Goal: Transaction & Acquisition: Obtain resource

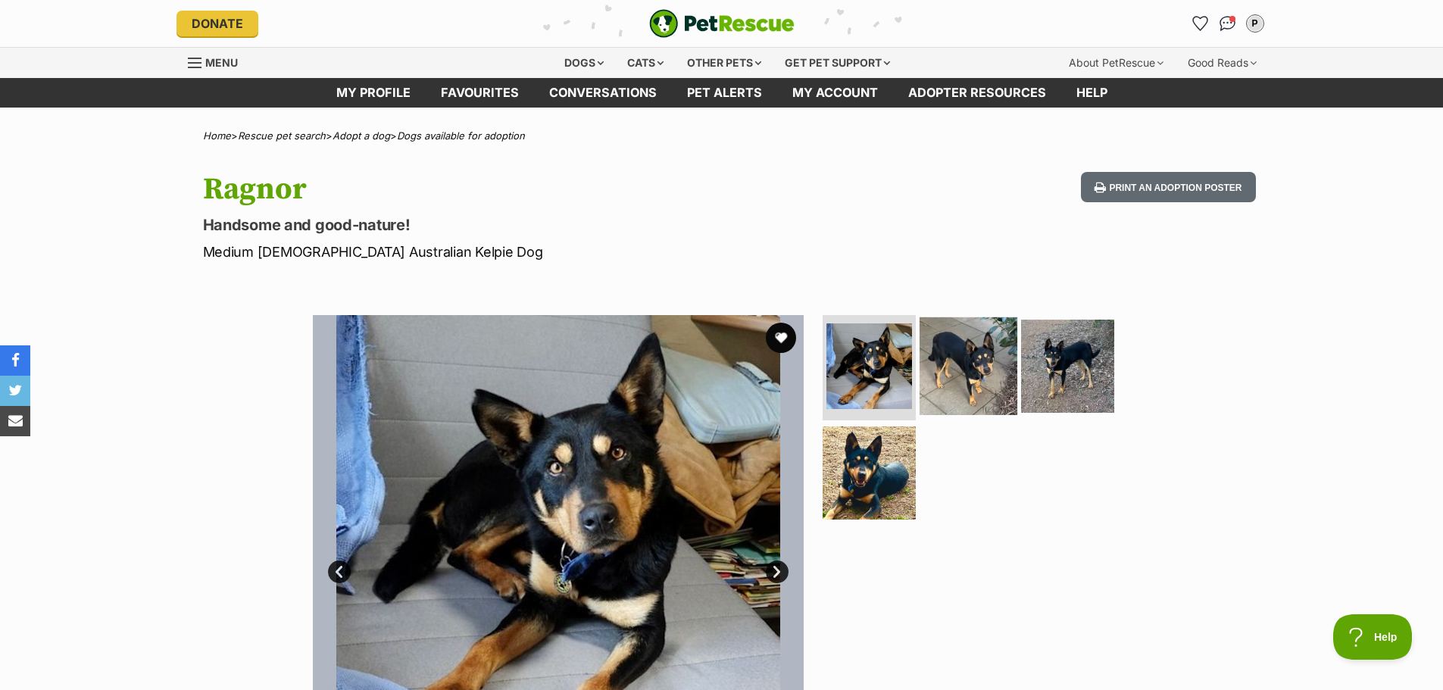
click at [965, 374] on img at bounding box center [969, 366] width 98 height 98
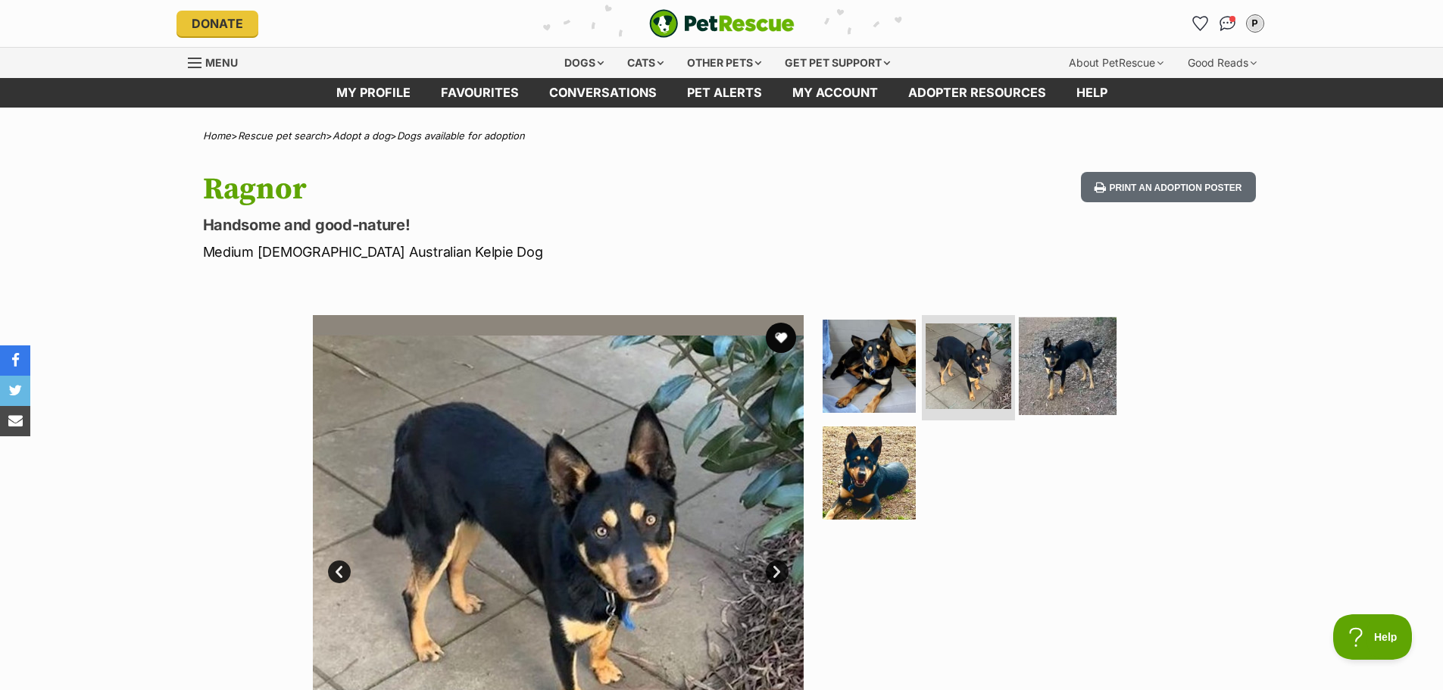
click at [1051, 365] on img at bounding box center [1068, 366] width 98 height 98
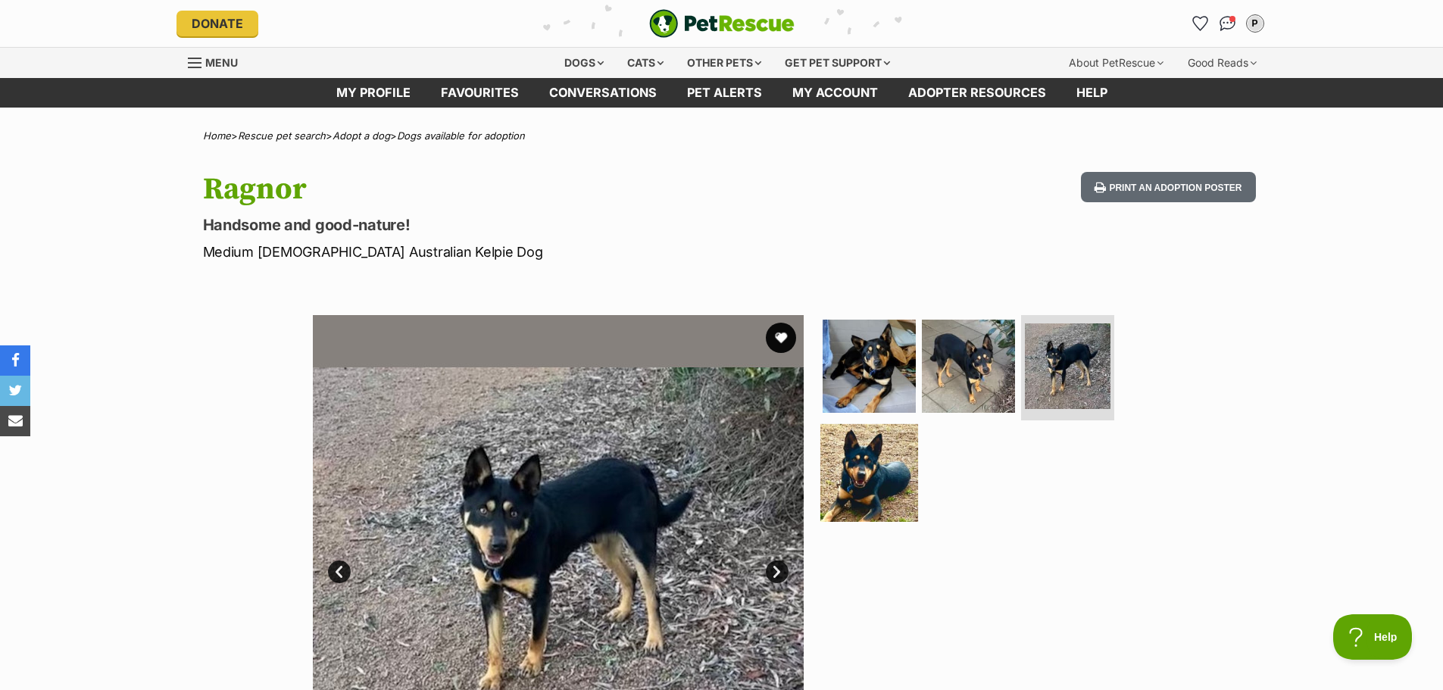
click at [861, 468] on img at bounding box center [870, 473] width 98 height 98
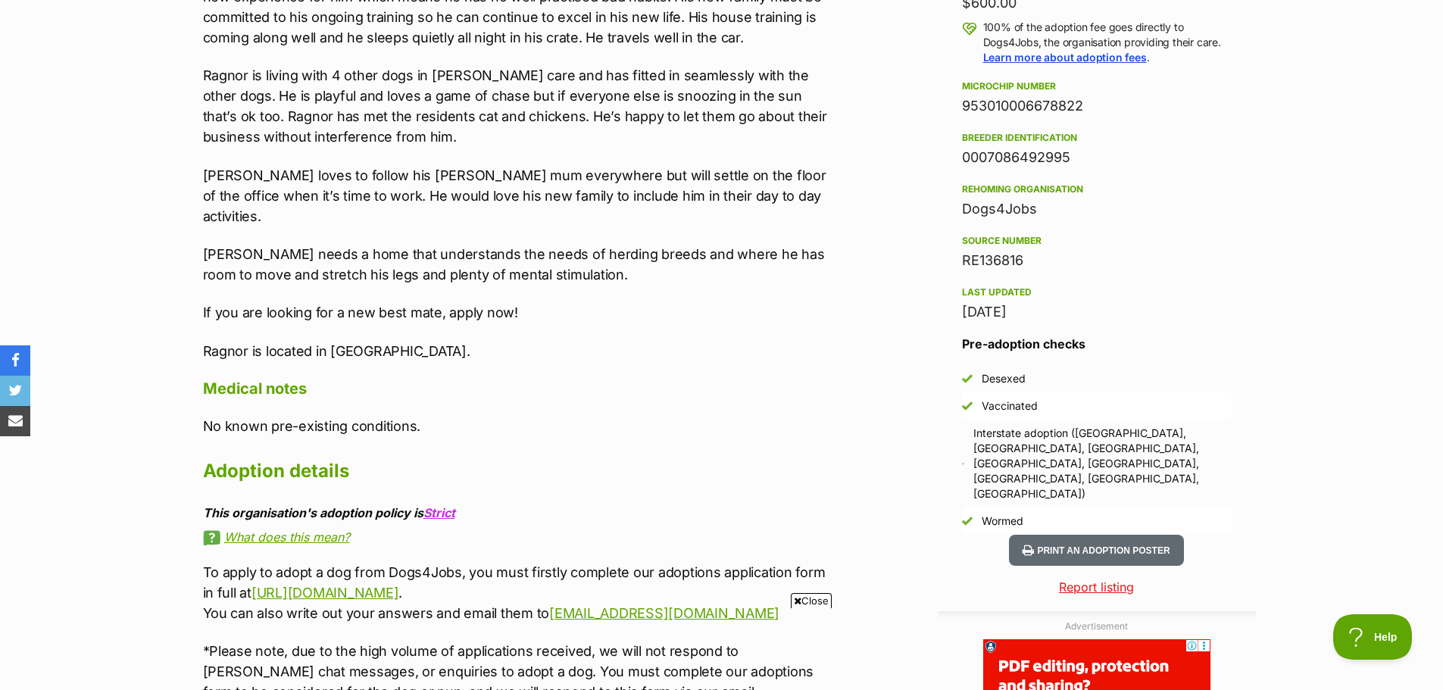
scroll to position [1212, 0]
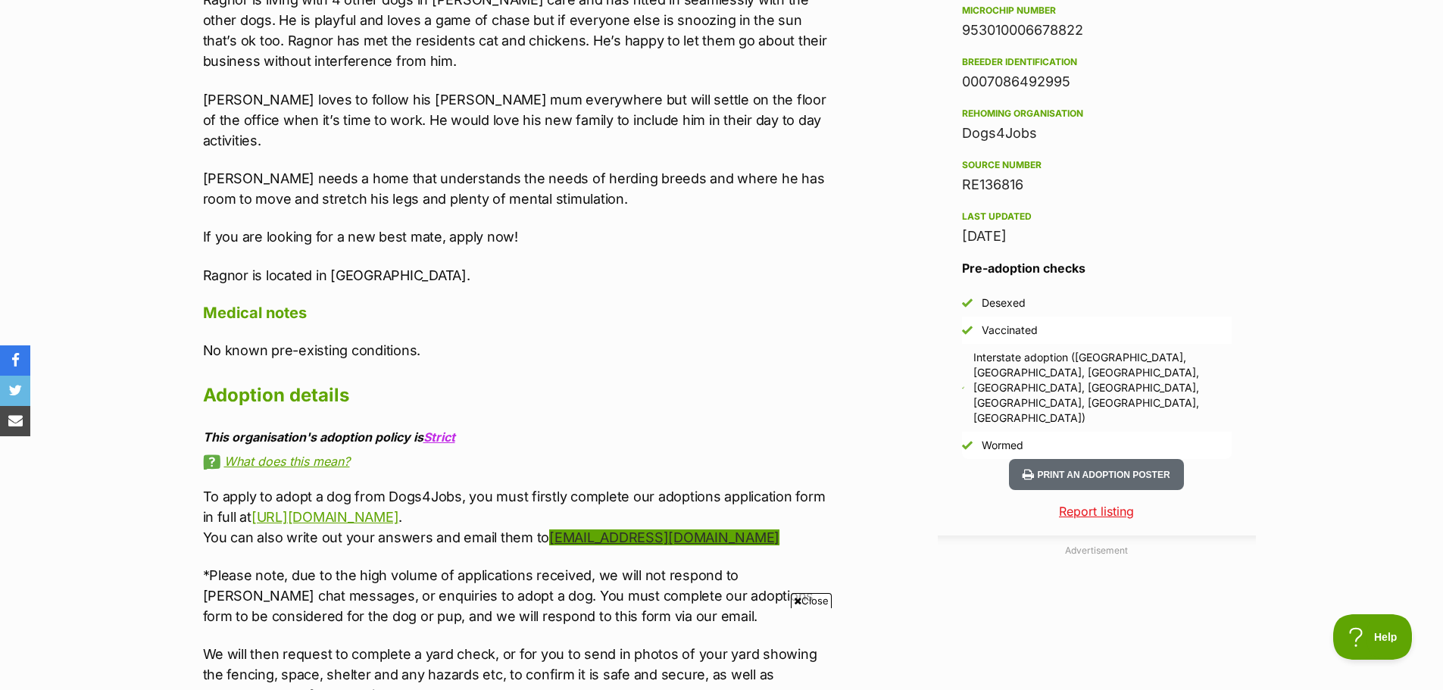
click at [624, 530] on link "[EMAIL_ADDRESS][DOMAIN_NAME]" at bounding box center [664, 538] width 230 height 16
click at [749, 502] on p "To apply to adopt a dog from Dogs4Jobs, you must firstly complete our adoptions…" at bounding box center [516, 516] width 626 height 61
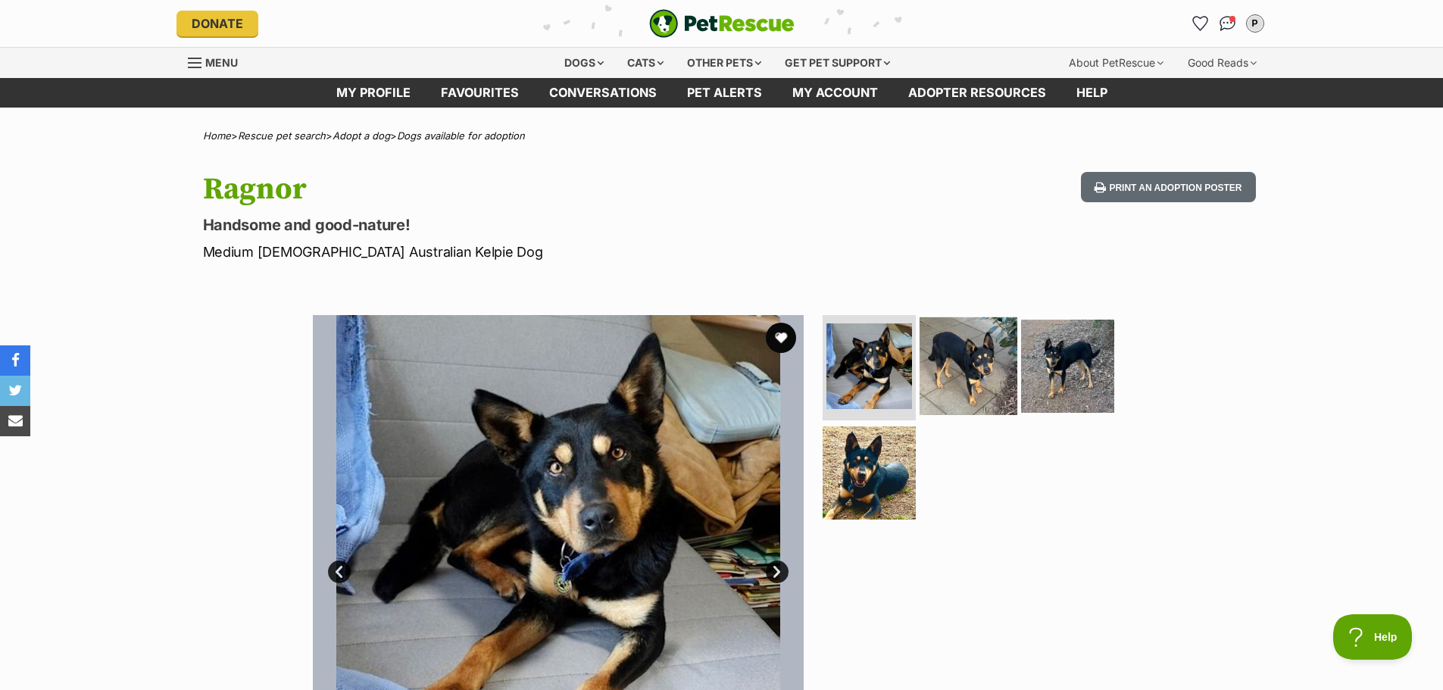
click at [980, 368] on img at bounding box center [969, 366] width 98 height 98
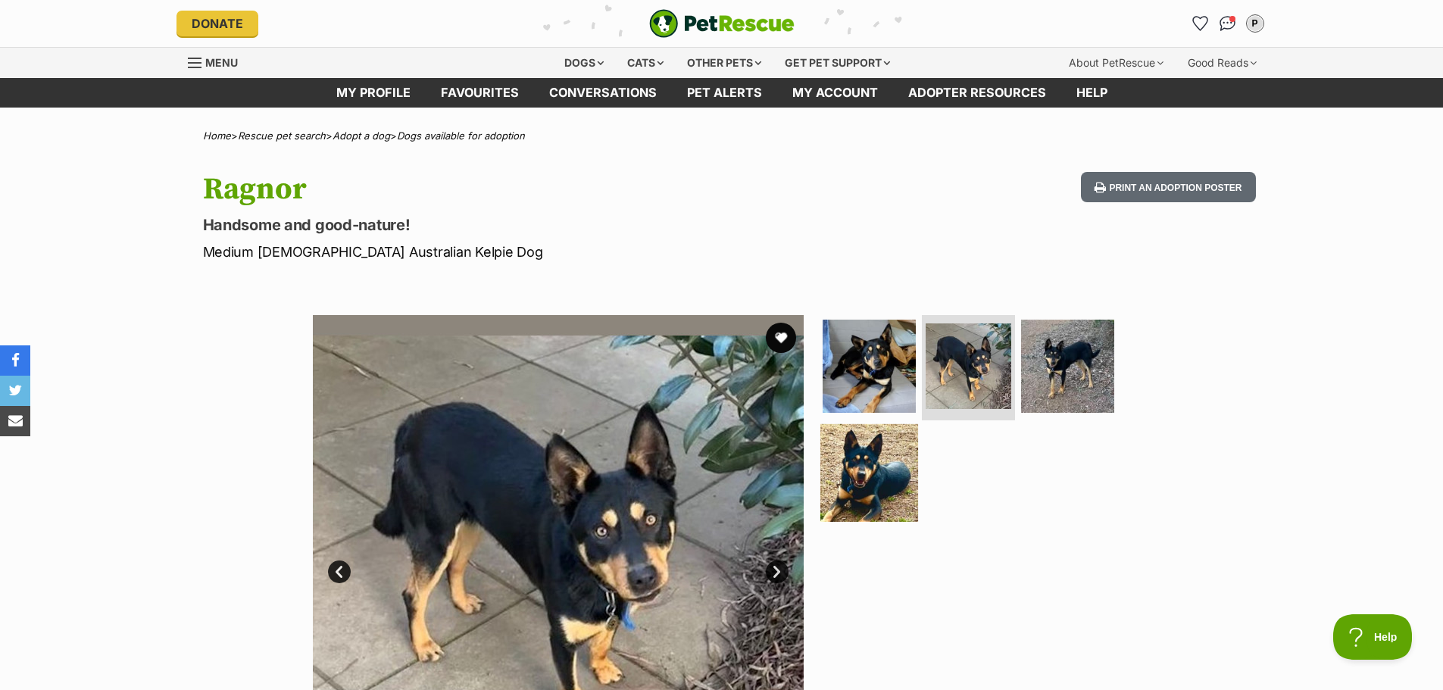
click at [855, 461] on img at bounding box center [870, 473] width 98 height 98
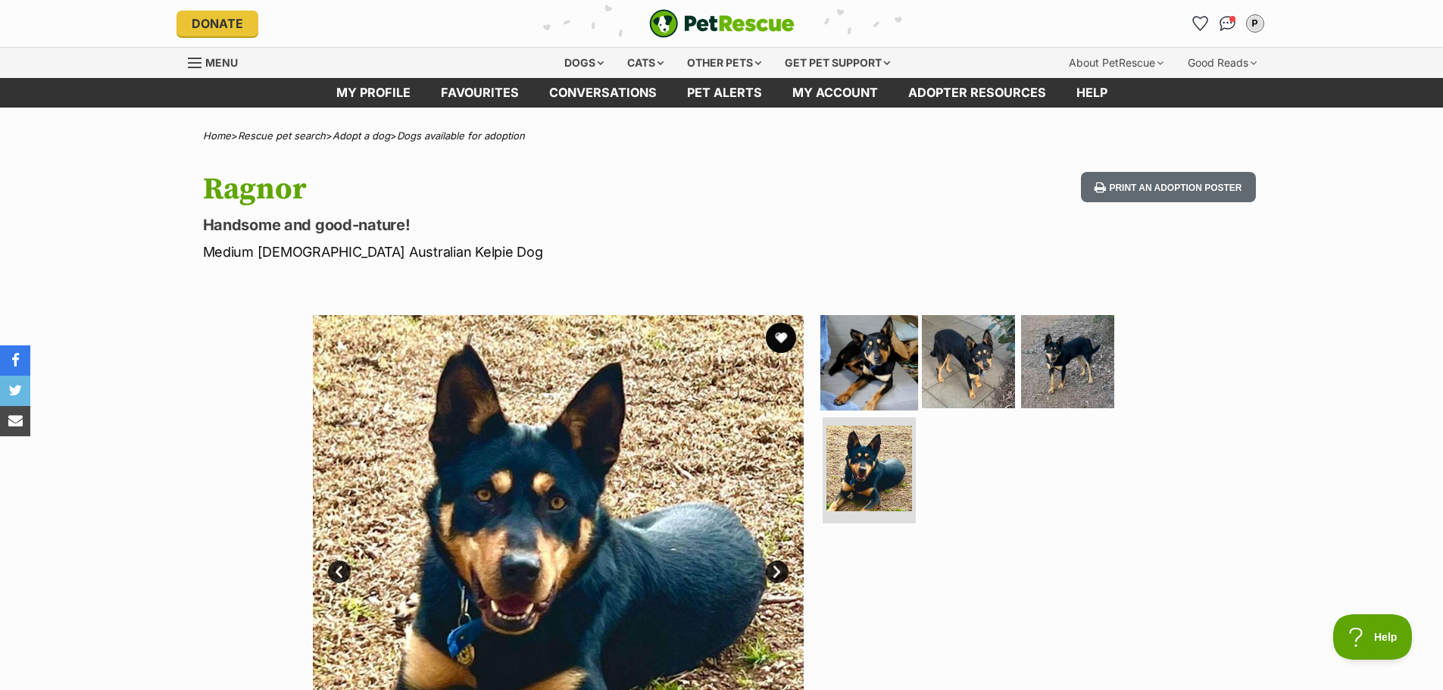
click at [871, 384] on img at bounding box center [870, 361] width 98 height 98
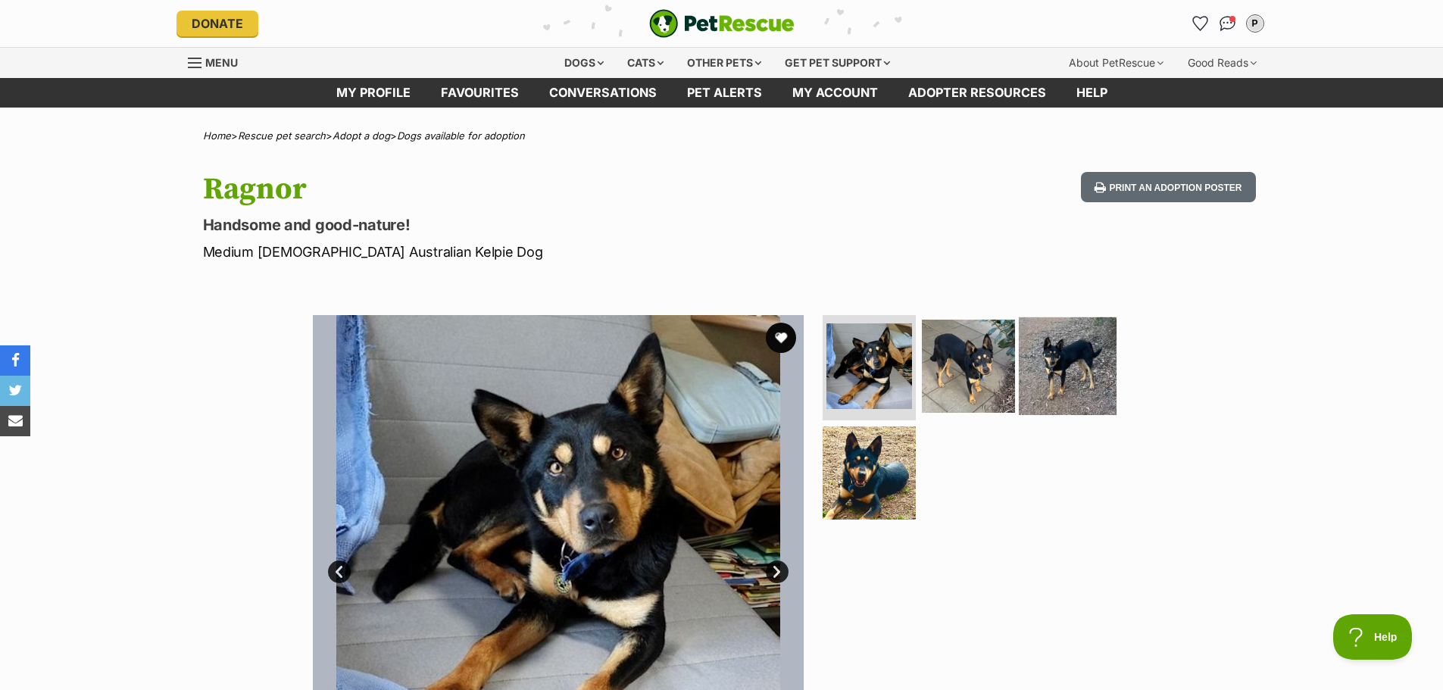
click at [1066, 361] on img at bounding box center [1068, 366] width 98 height 98
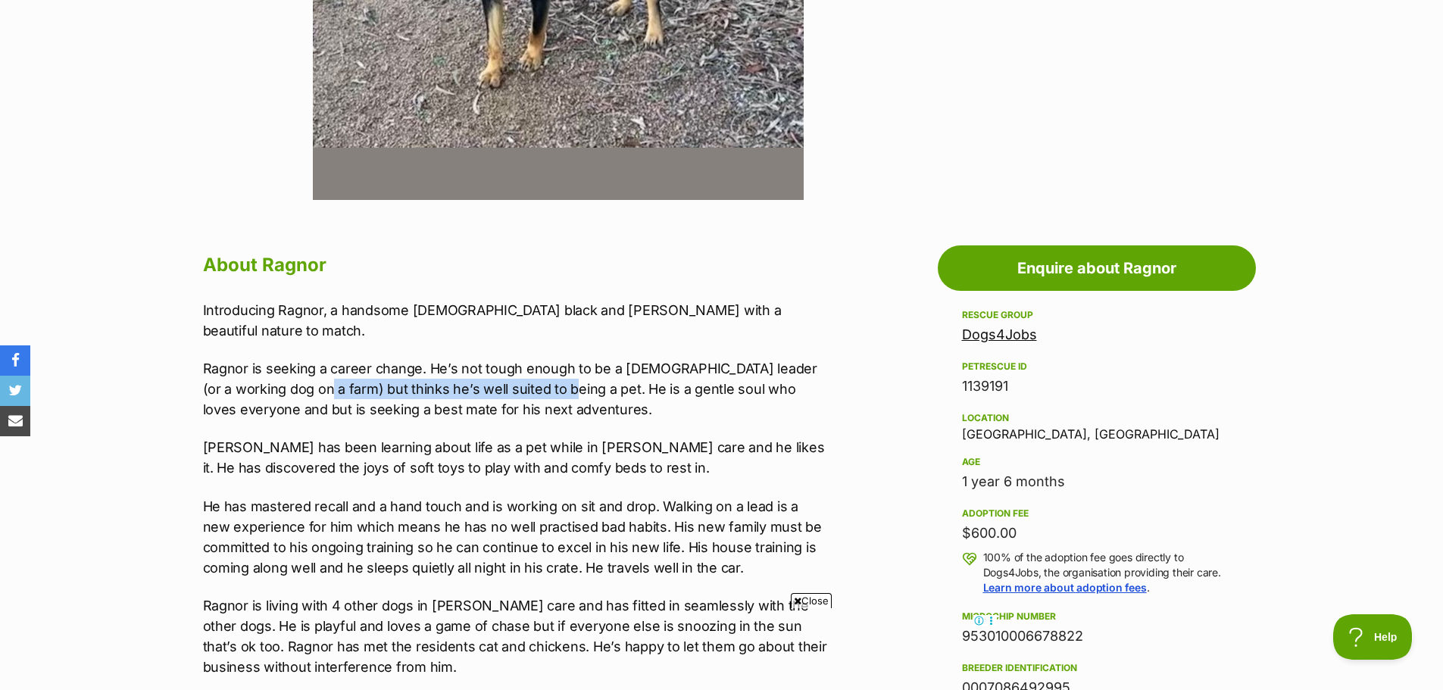
drag, startPoint x: 292, startPoint y: 367, endPoint x: 526, endPoint y: 378, distance: 234.4
click at [526, 378] on p "Ragnor is seeking a career change. He’s not tough enough to be a Viking leader …" at bounding box center [516, 388] width 626 height 61
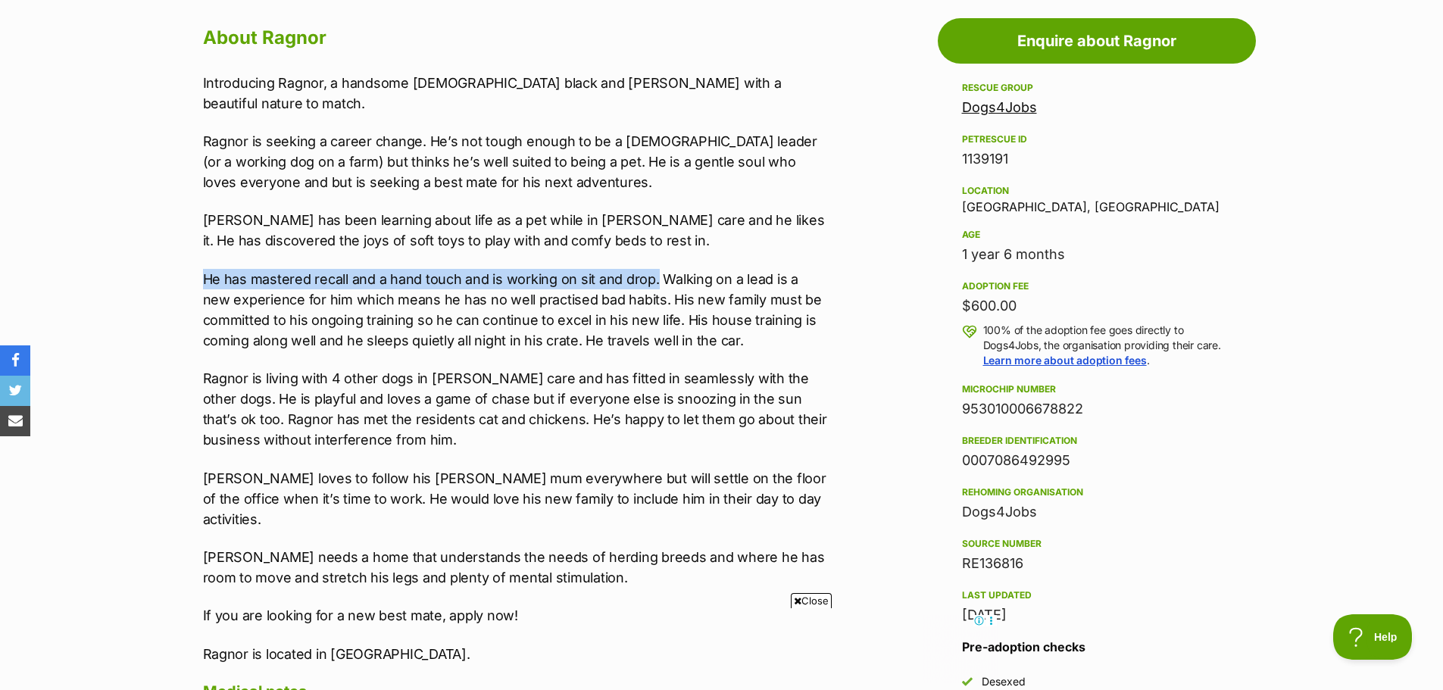
drag, startPoint x: 202, startPoint y: 255, endPoint x: 656, endPoint y: 251, distance: 454.7
click at [656, 251] on div "About Ragnor Introducing Ragnor, a handsome 1 year old black and tan kelpie wit…" at bounding box center [508, 594] width 641 height 1146
copy p "He has mastered recall and a hand touch and is working on sit and drop."
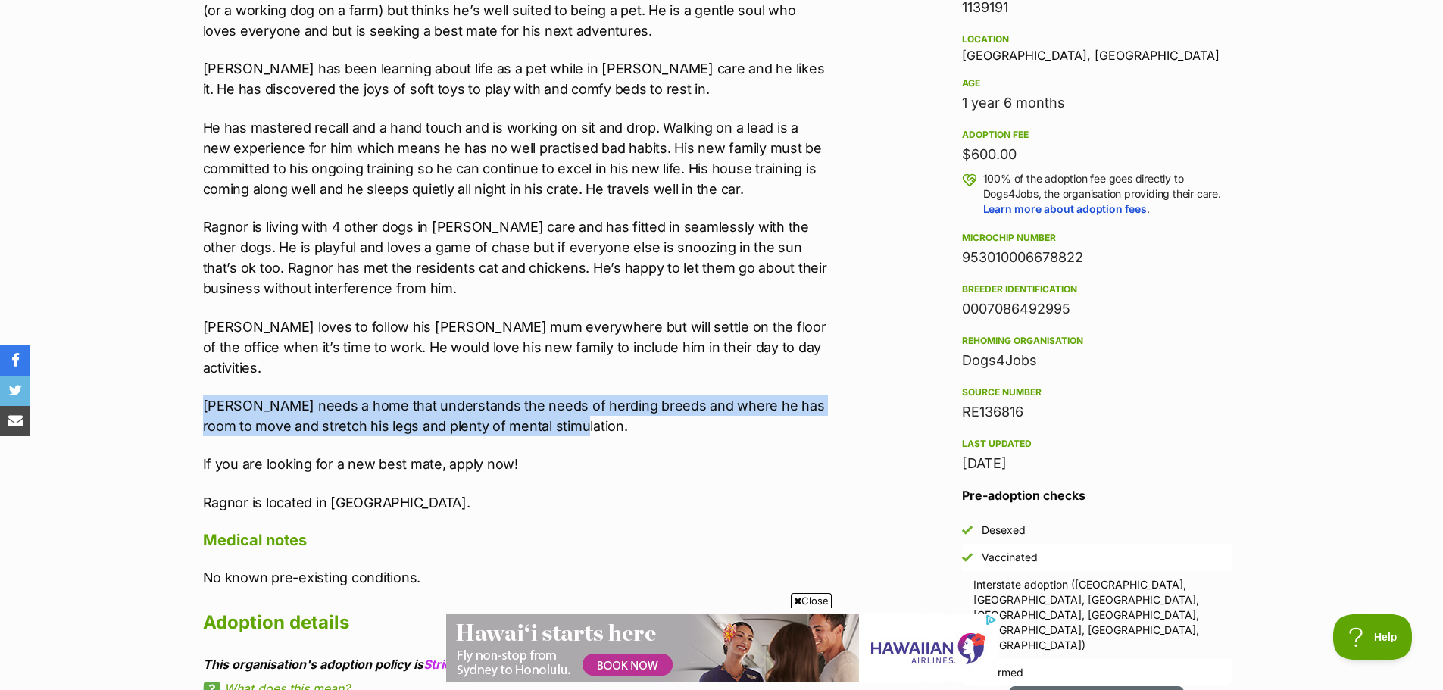
drag, startPoint x: 203, startPoint y: 358, endPoint x: 592, endPoint y: 379, distance: 389.3
click at [592, 396] on p "Ragnor needs a home that understands the needs of herding breeds and where he h…" at bounding box center [516, 416] width 626 height 41
copy p "Ragnor needs a home that understands the needs of herding breeds and where he h…"
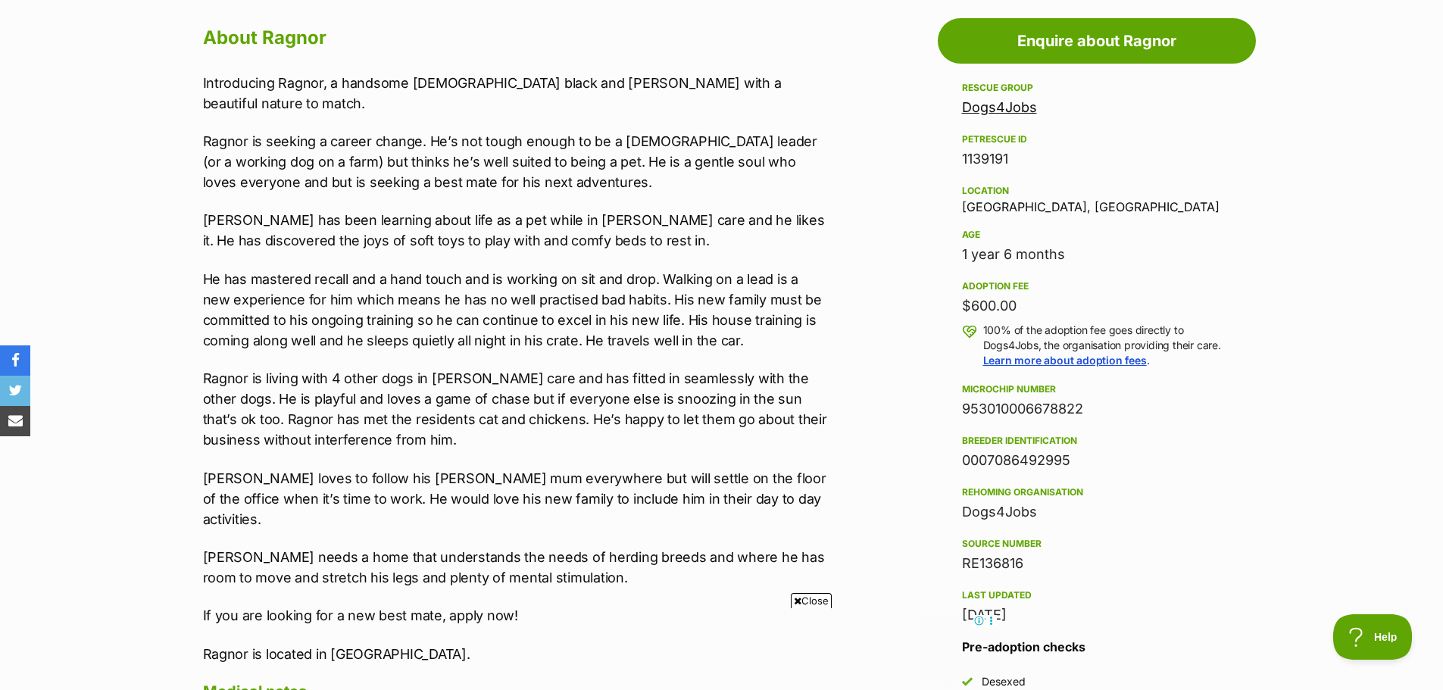
click at [991, 105] on link "Dogs4Jobs" at bounding box center [999, 107] width 75 height 16
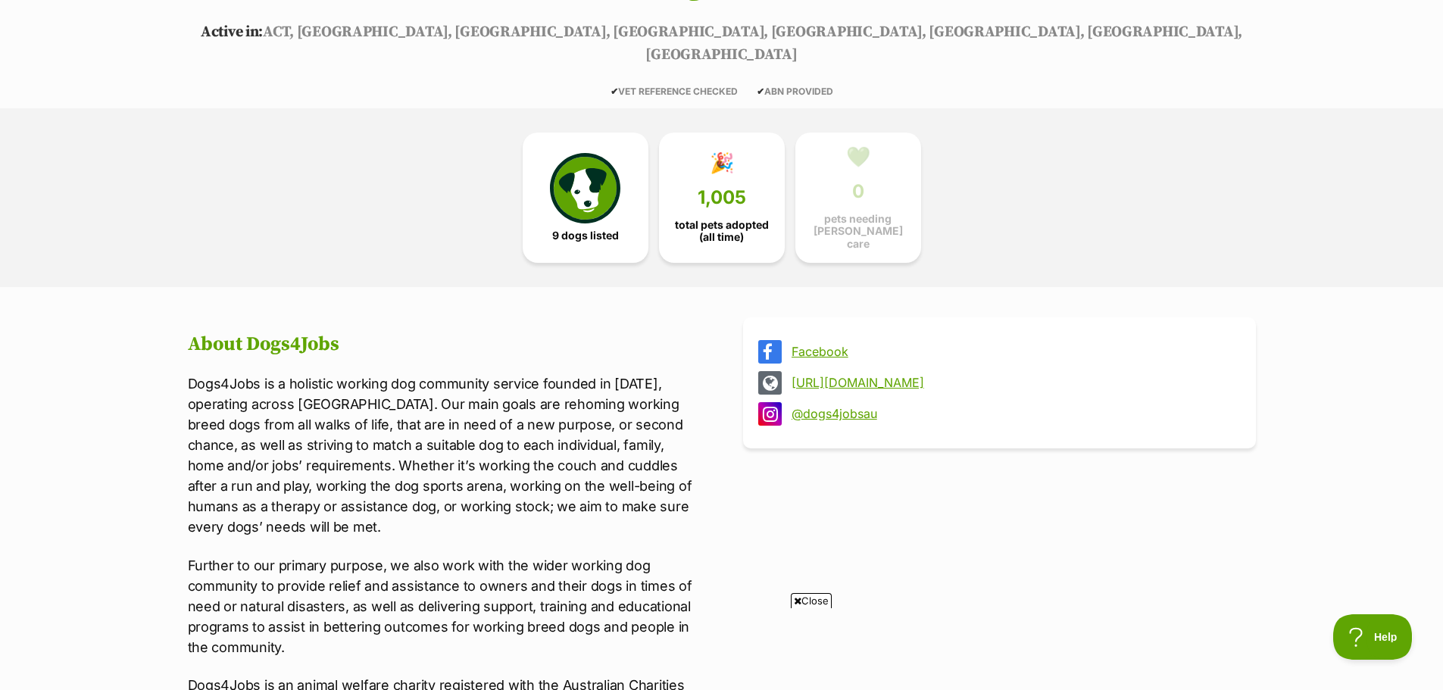
scroll to position [379, 0]
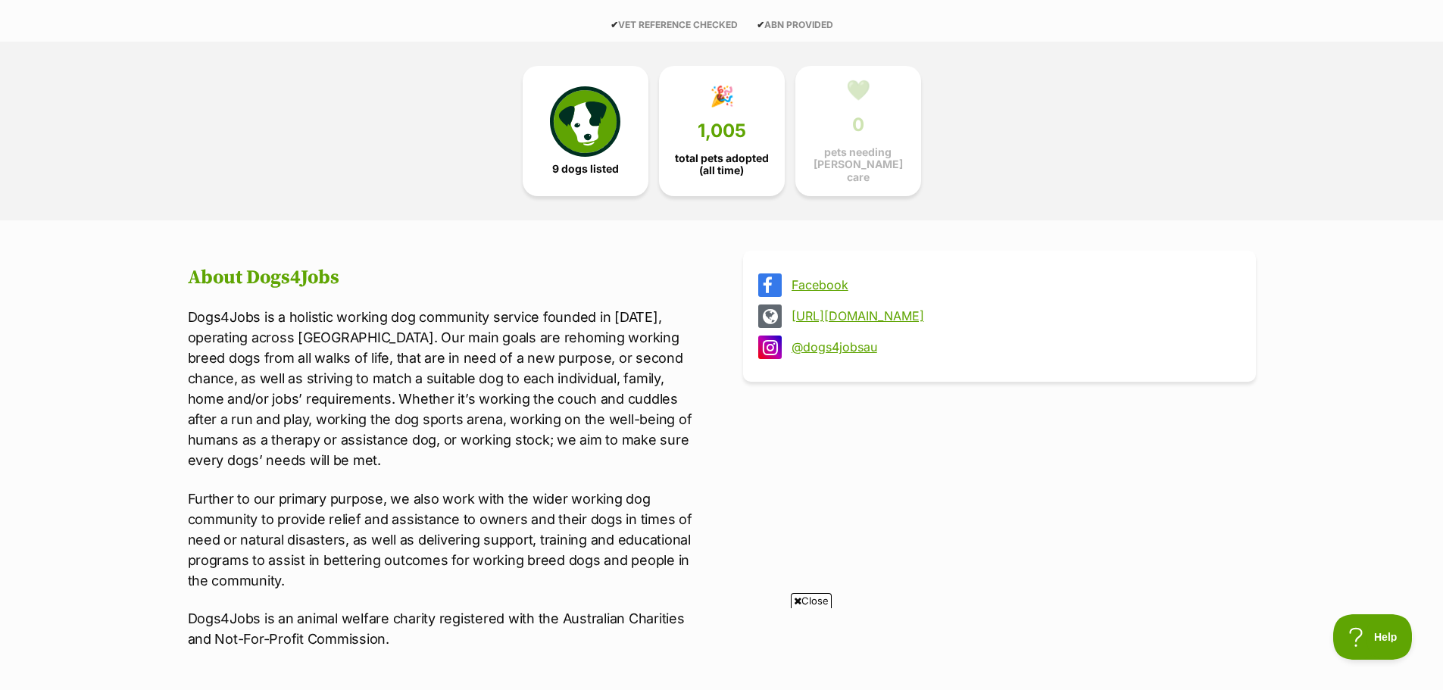
click at [812, 278] on link "Facebook" at bounding box center [1013, 285] width 443 height 14
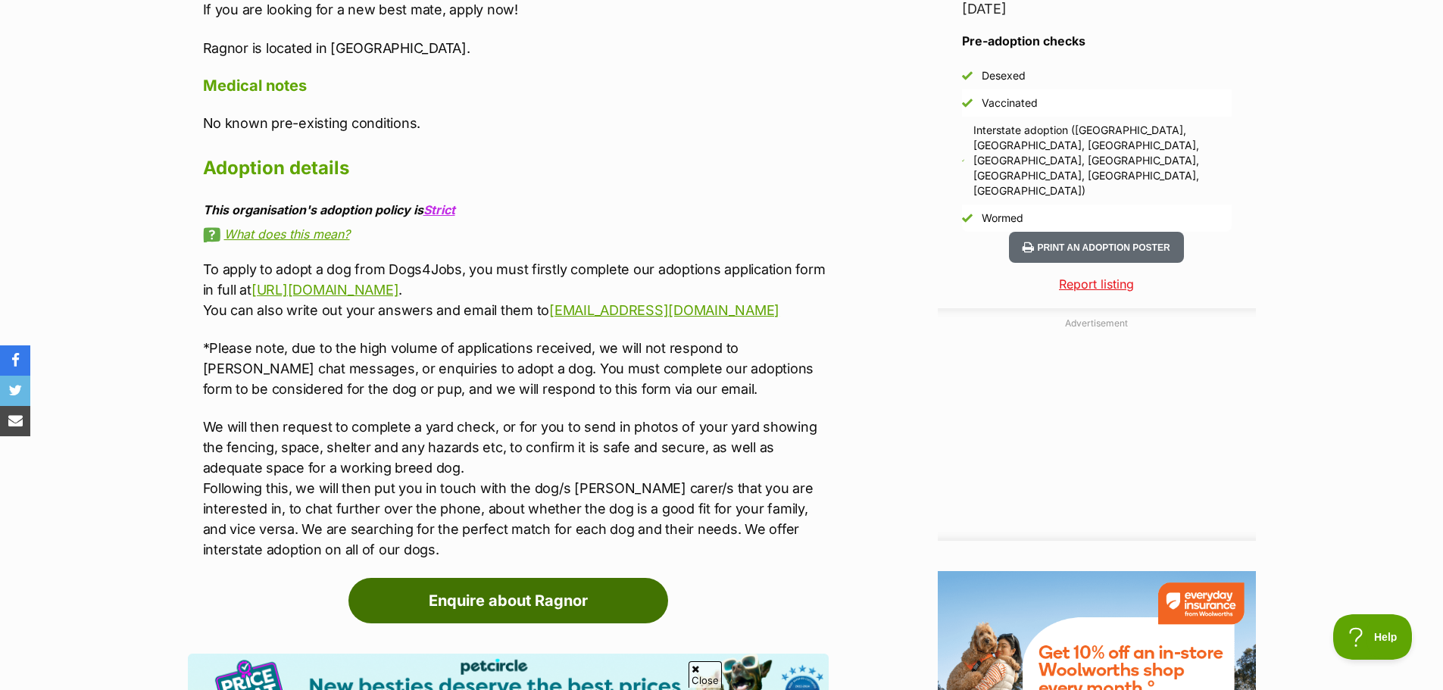
click at [515, 578] on link "Enquire about Ragnor" at bounding box center [509, 600] width 320 height 45
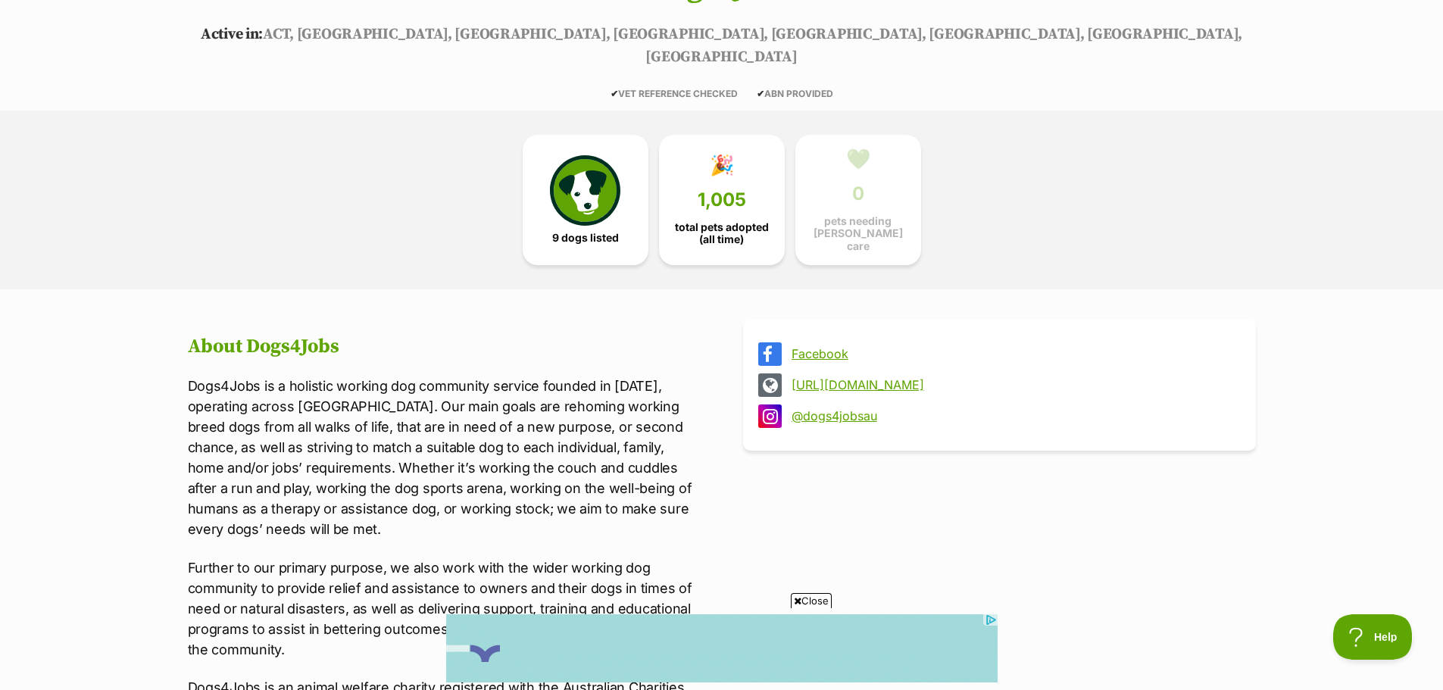
scroll to position [303, 0]
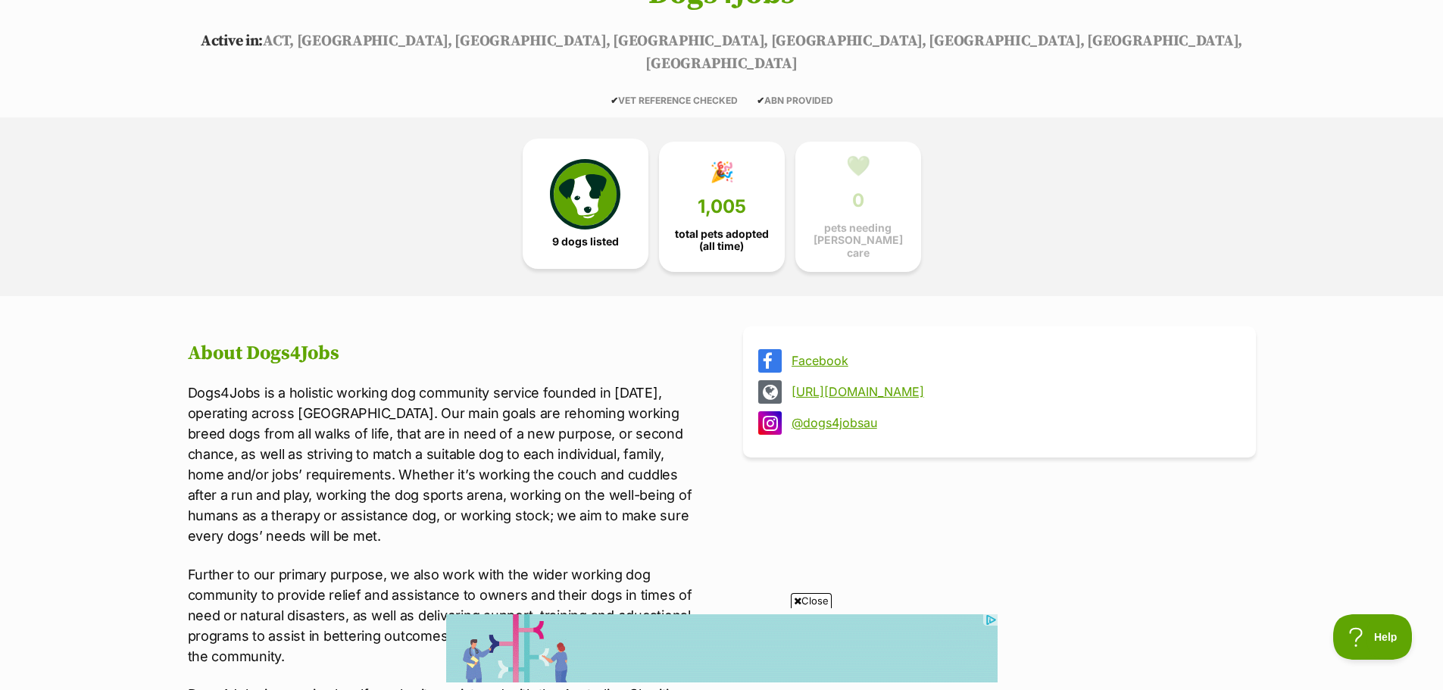
click at [599, 163] on img at bounding box center [585, 194] width 70 height 70
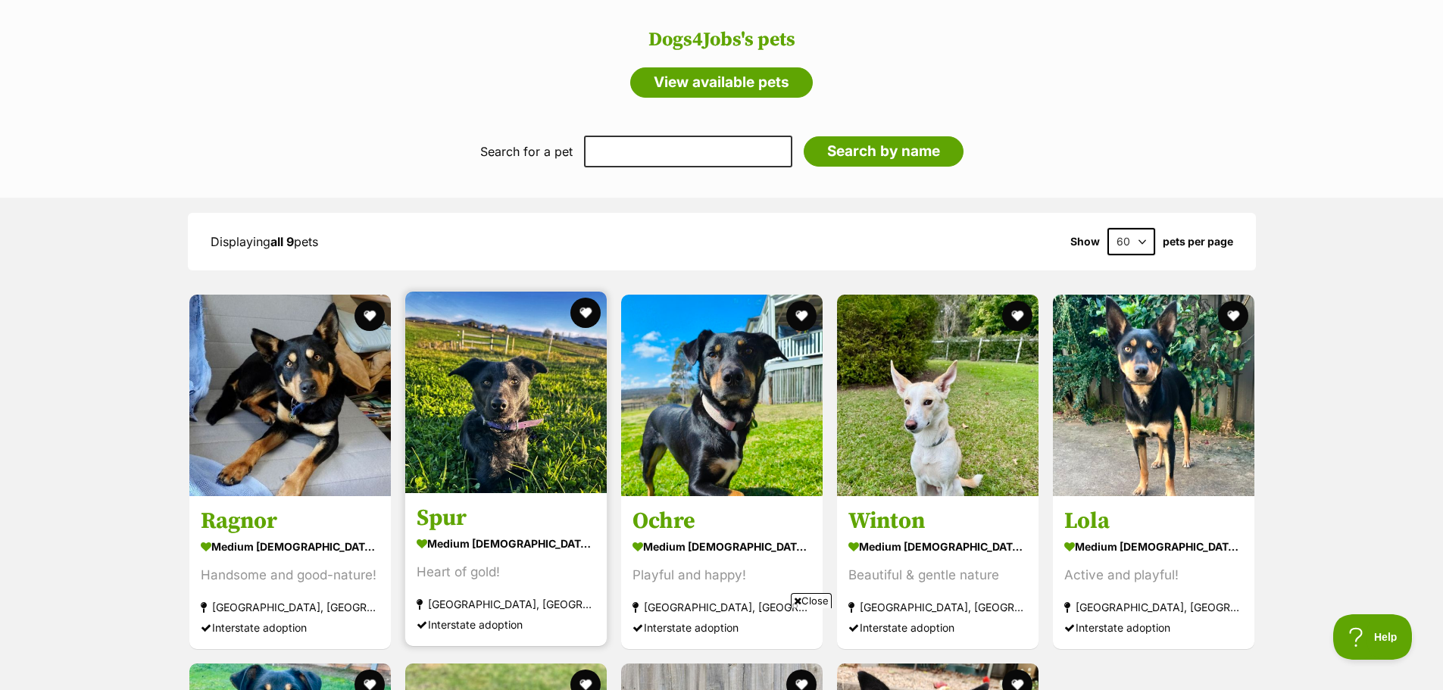
click at [503, 425] on img at bounding box center [506, 393] width 202 height 202
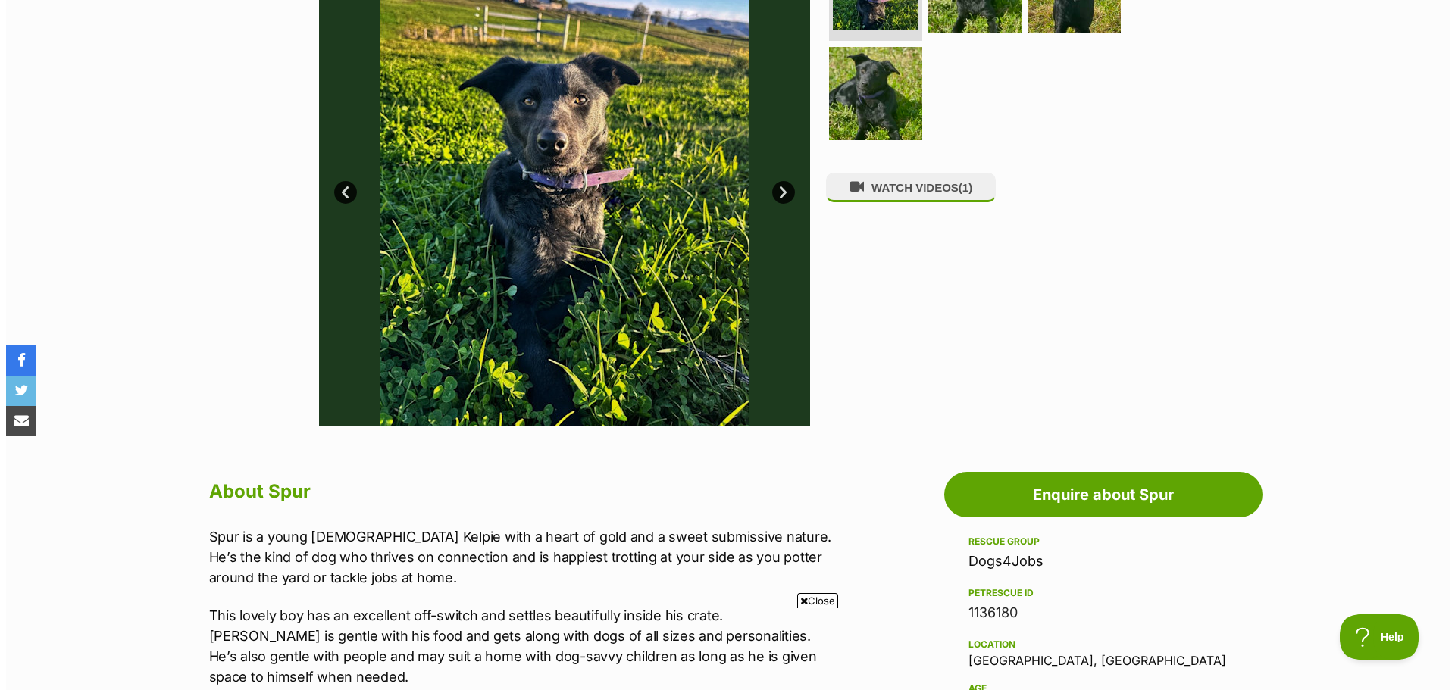
scroll to position [379, 0]
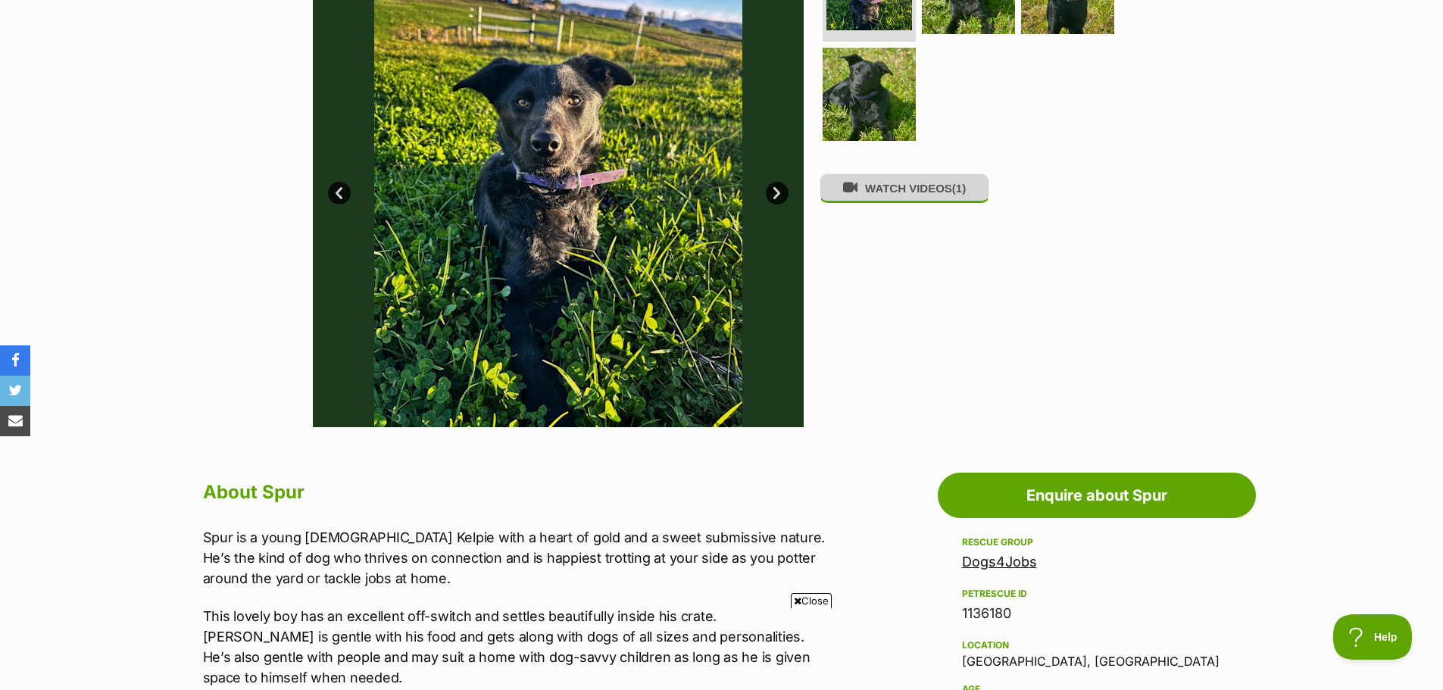
click at [929, 194] on button "WATCH VIDEOS (1)" at bounding box center [905, 189] width 170 height 30
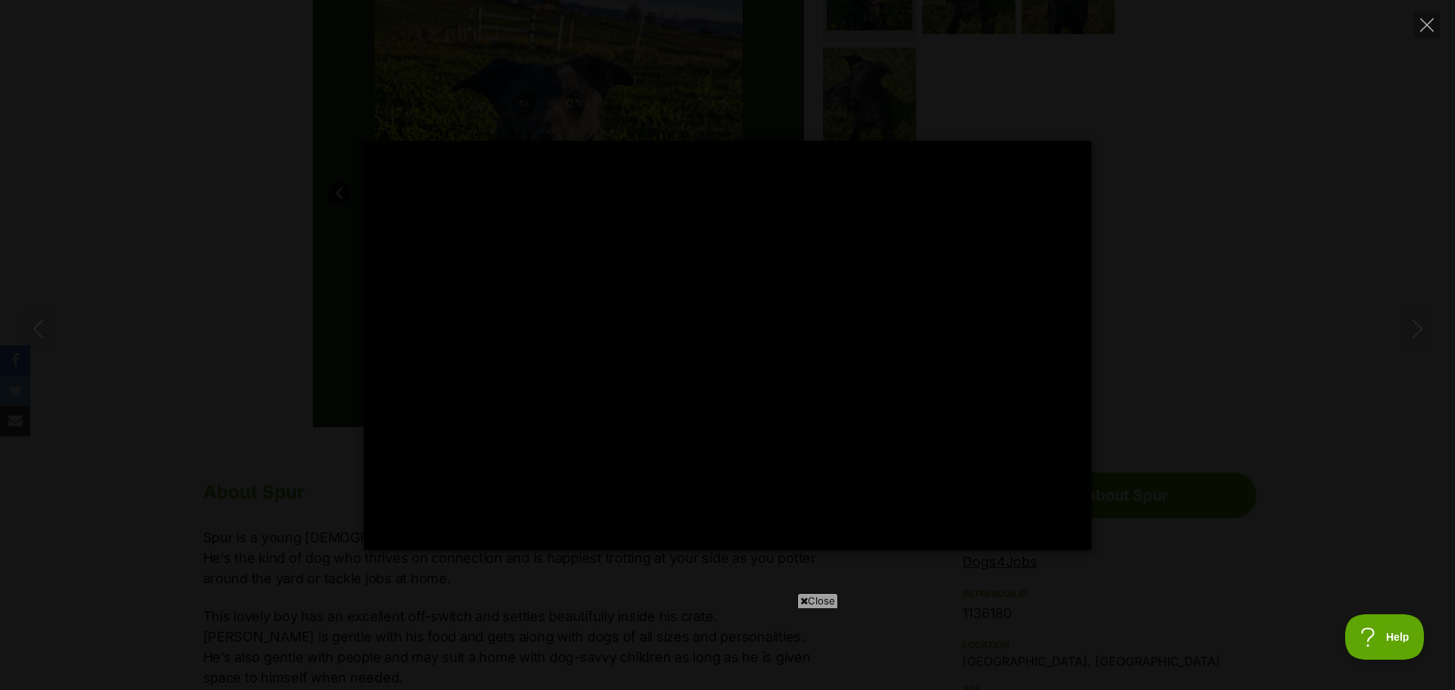
type input "100"
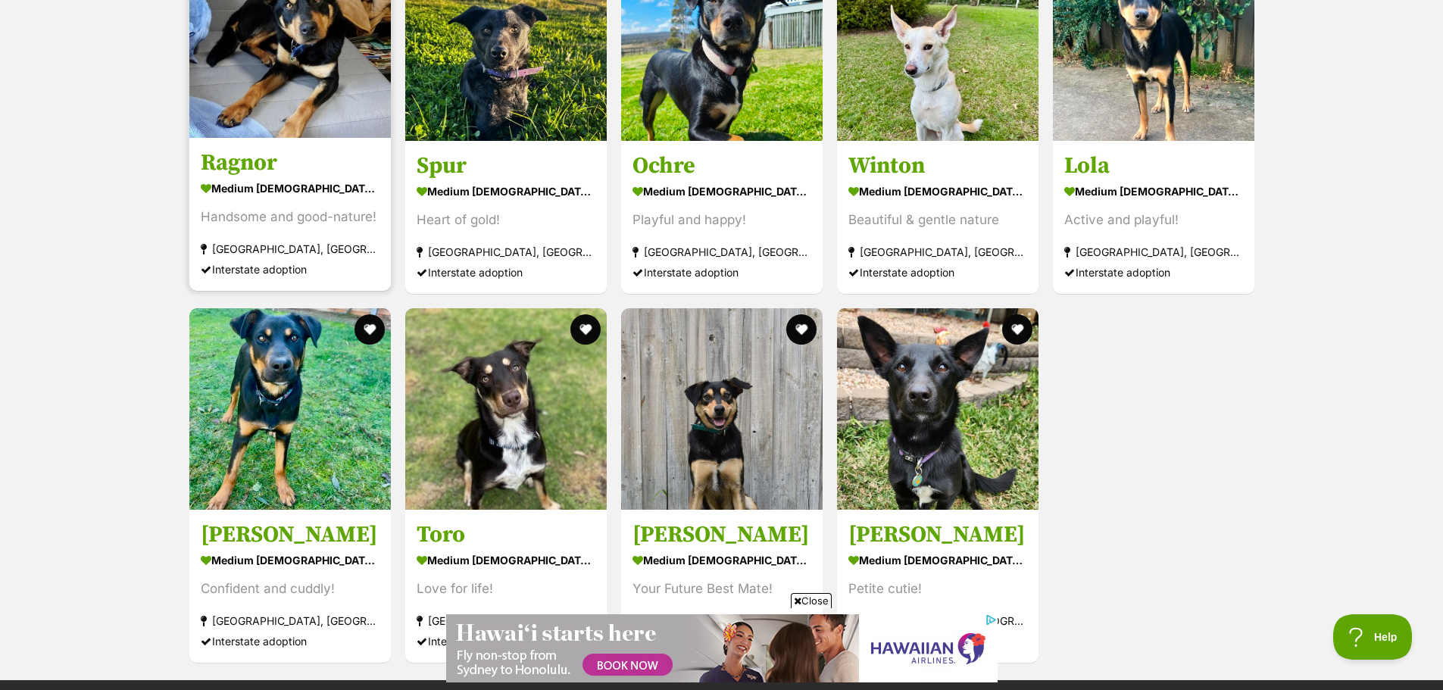
scroll to position [1834, 0]
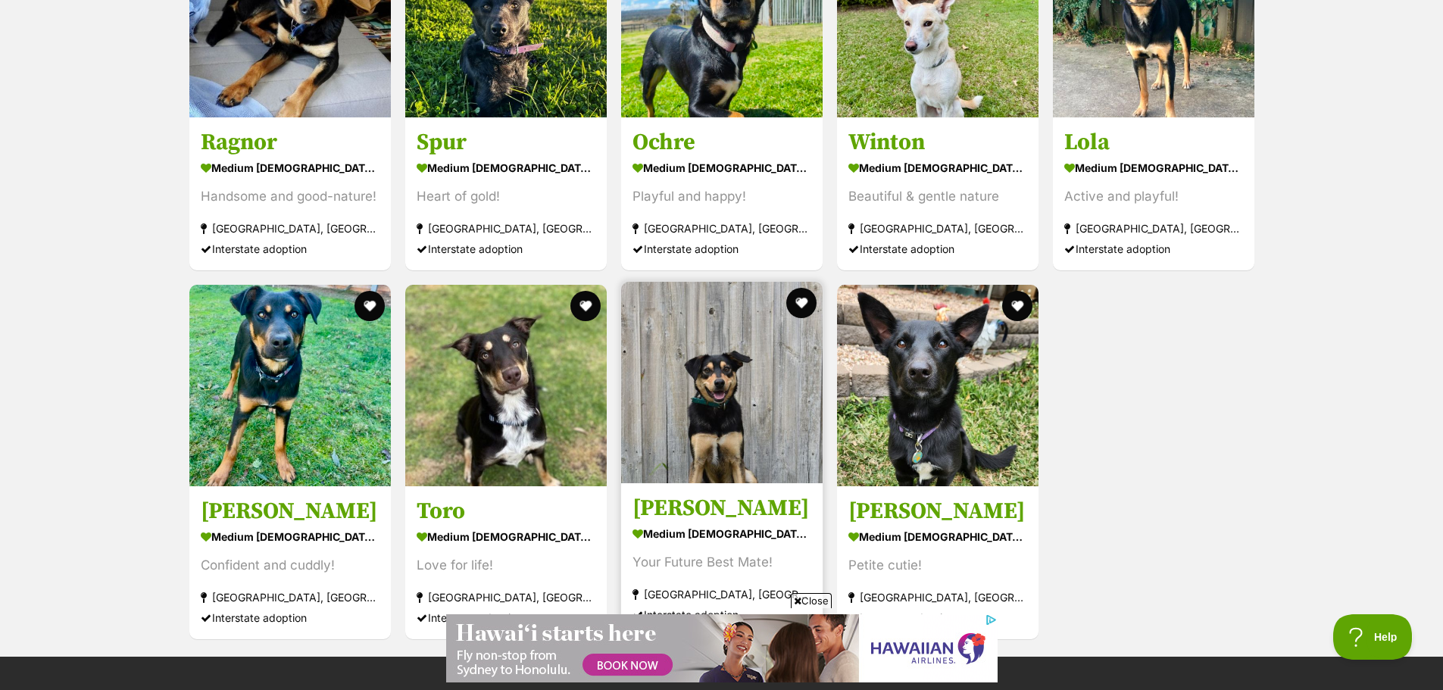
click at [717, 391] on img at bounding box center [722, 383] width 202 height 202
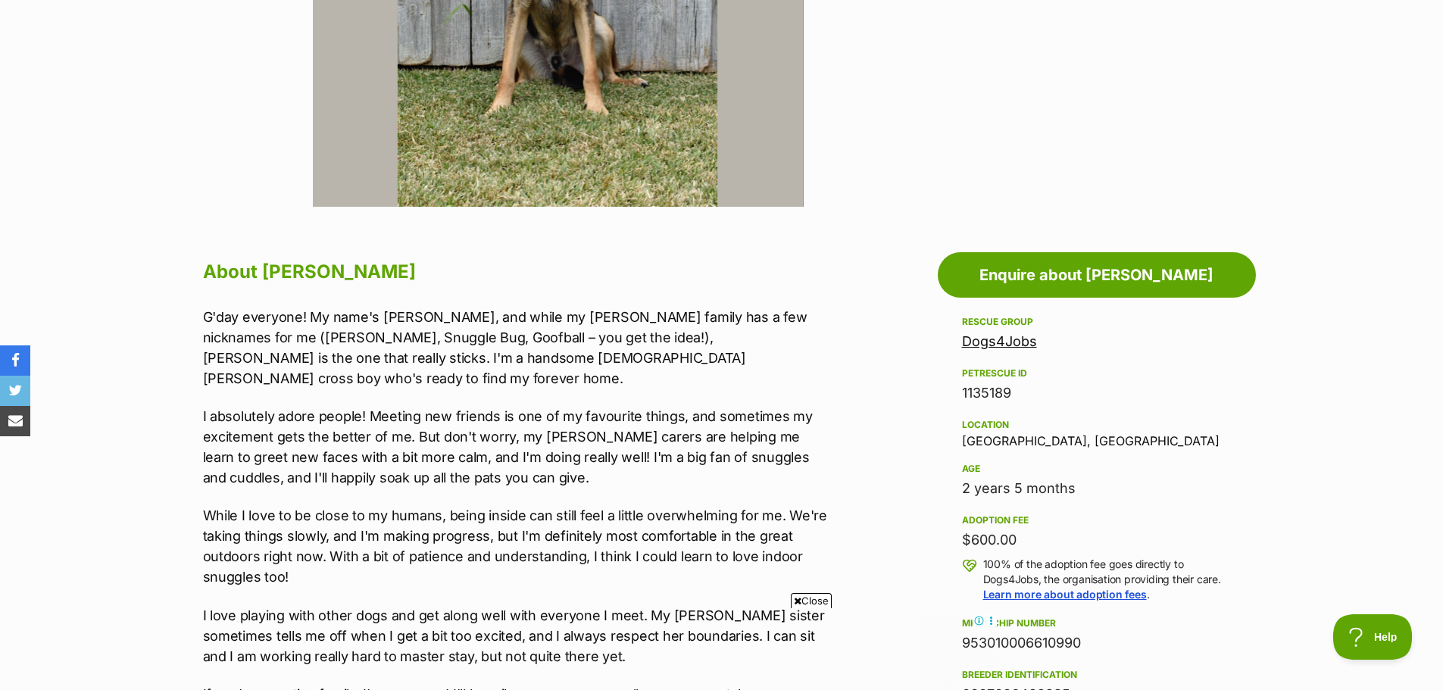
scroll to position [606, 0]
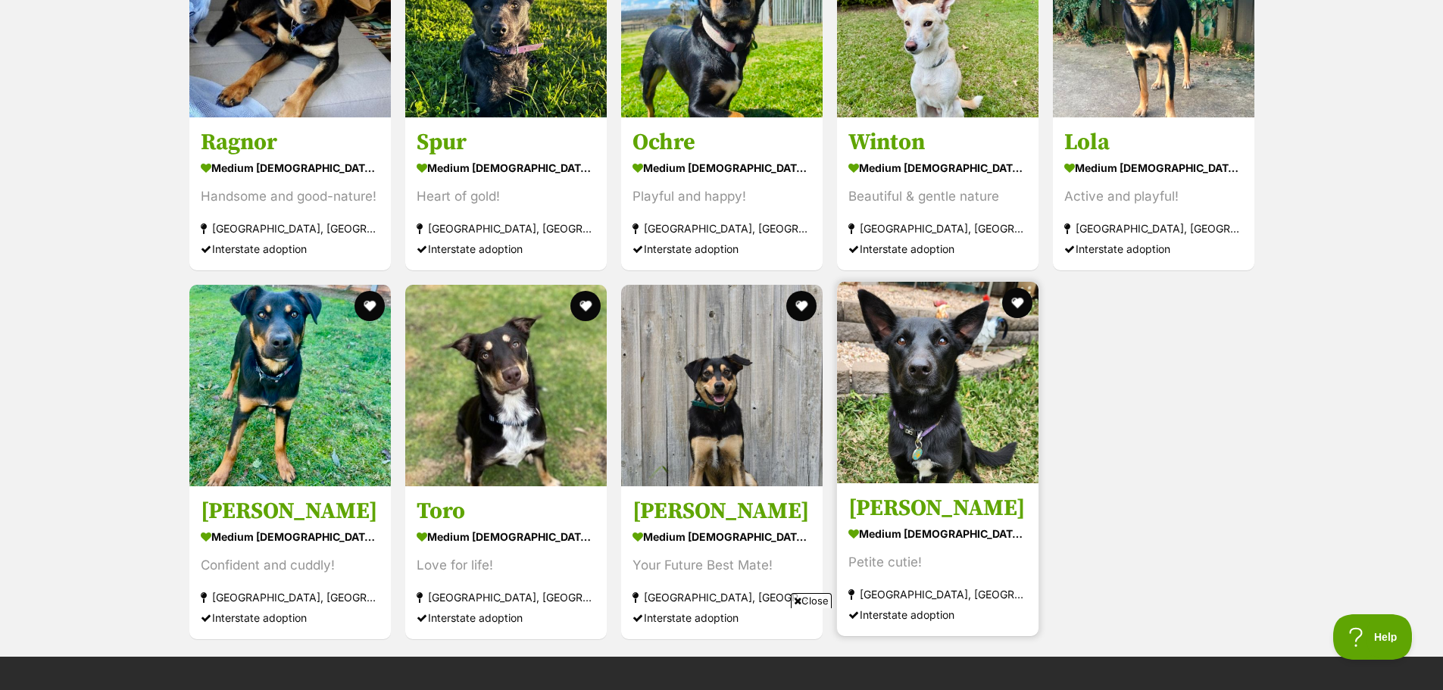
click at [956, 383] on img at bounding box center [938, 383] width 202 height 202
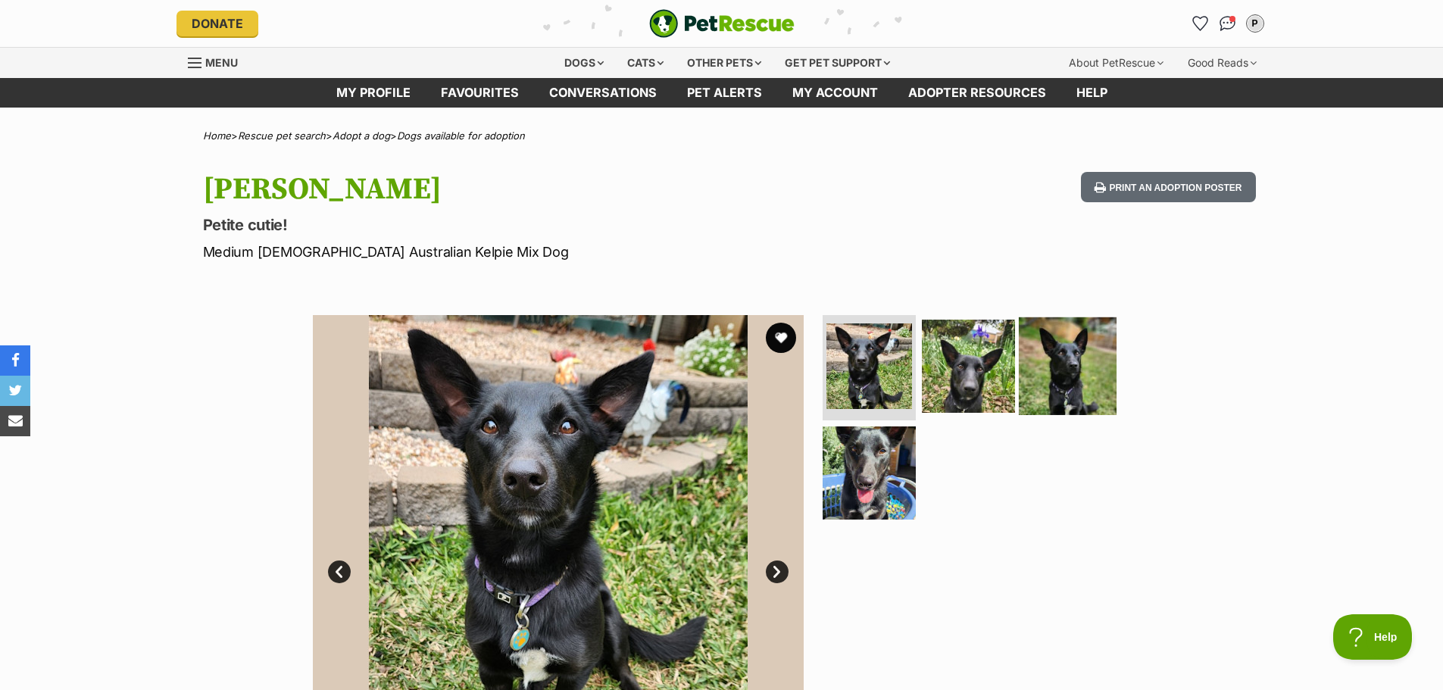
click at [1056, 380] on img at bounding box center [1068, 366] width 98 height 98
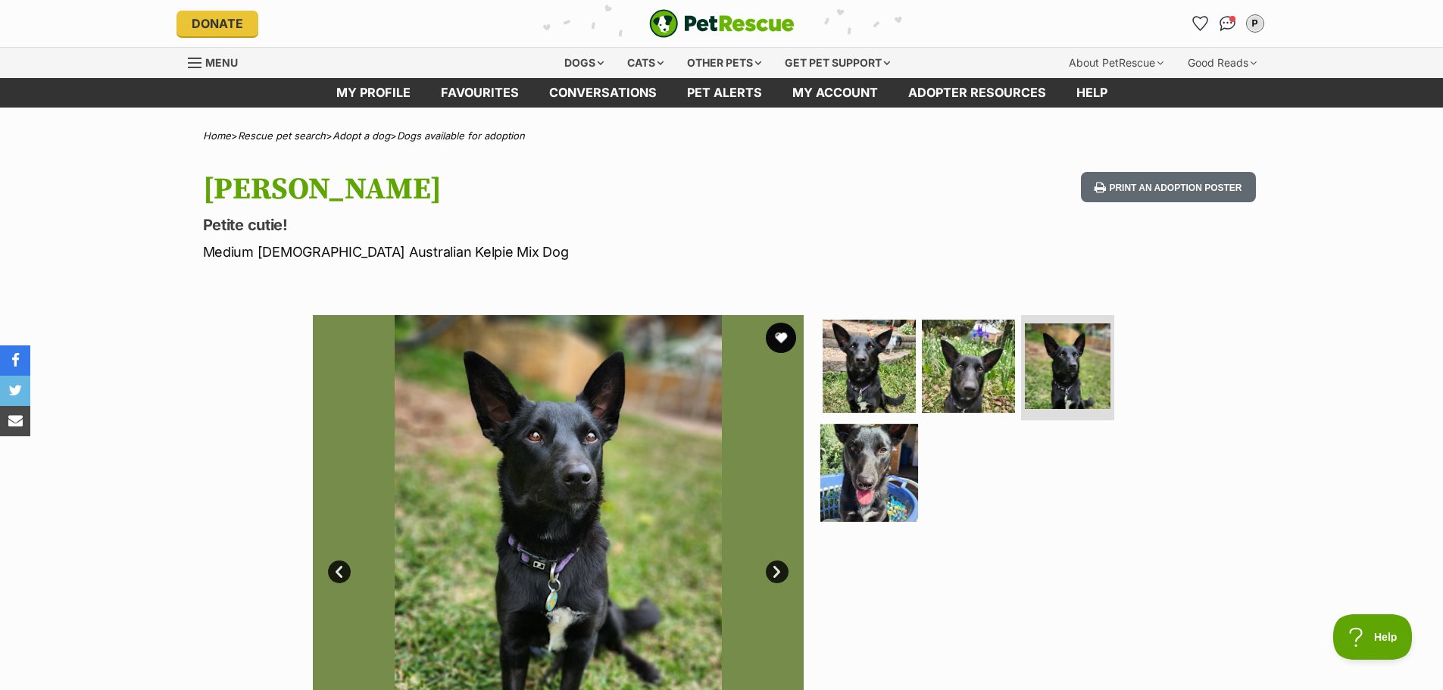
click at [860, 464] on img at bounding box center [870, 473] width 98 height 98
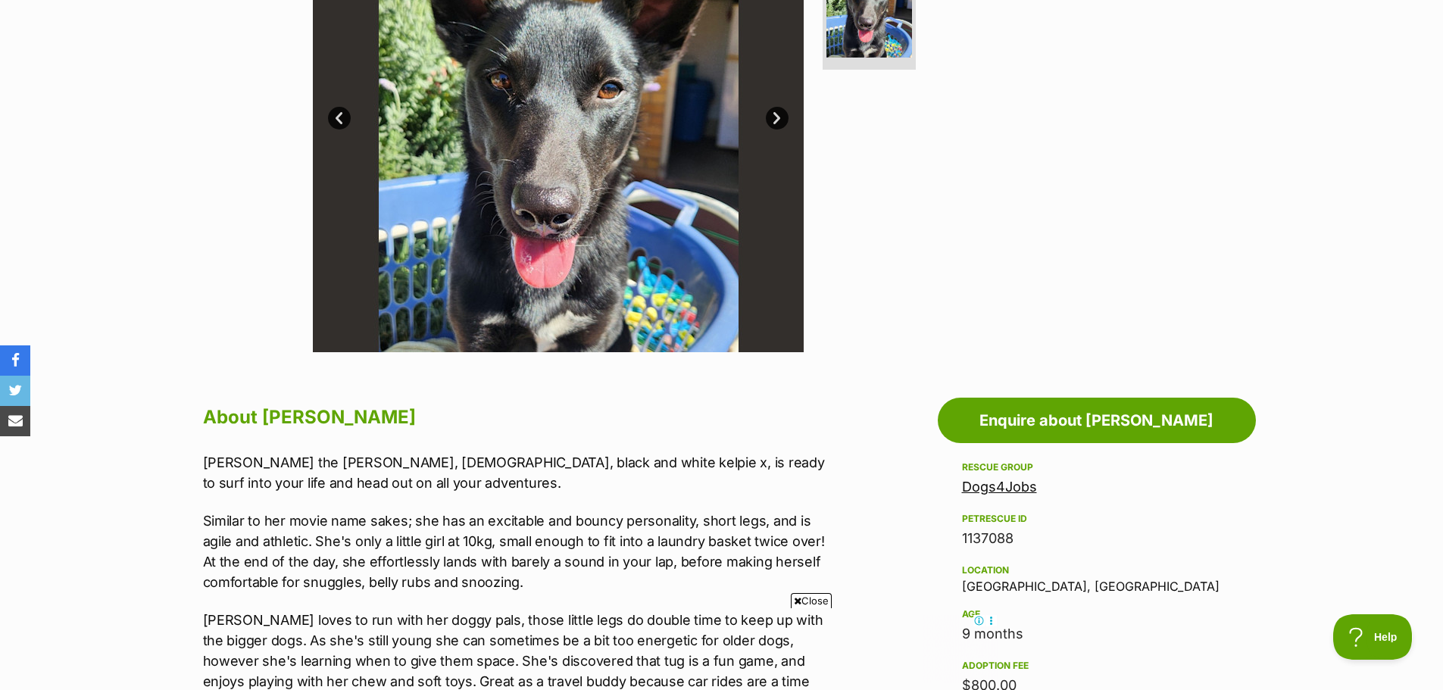
scroll to position [303, 0]
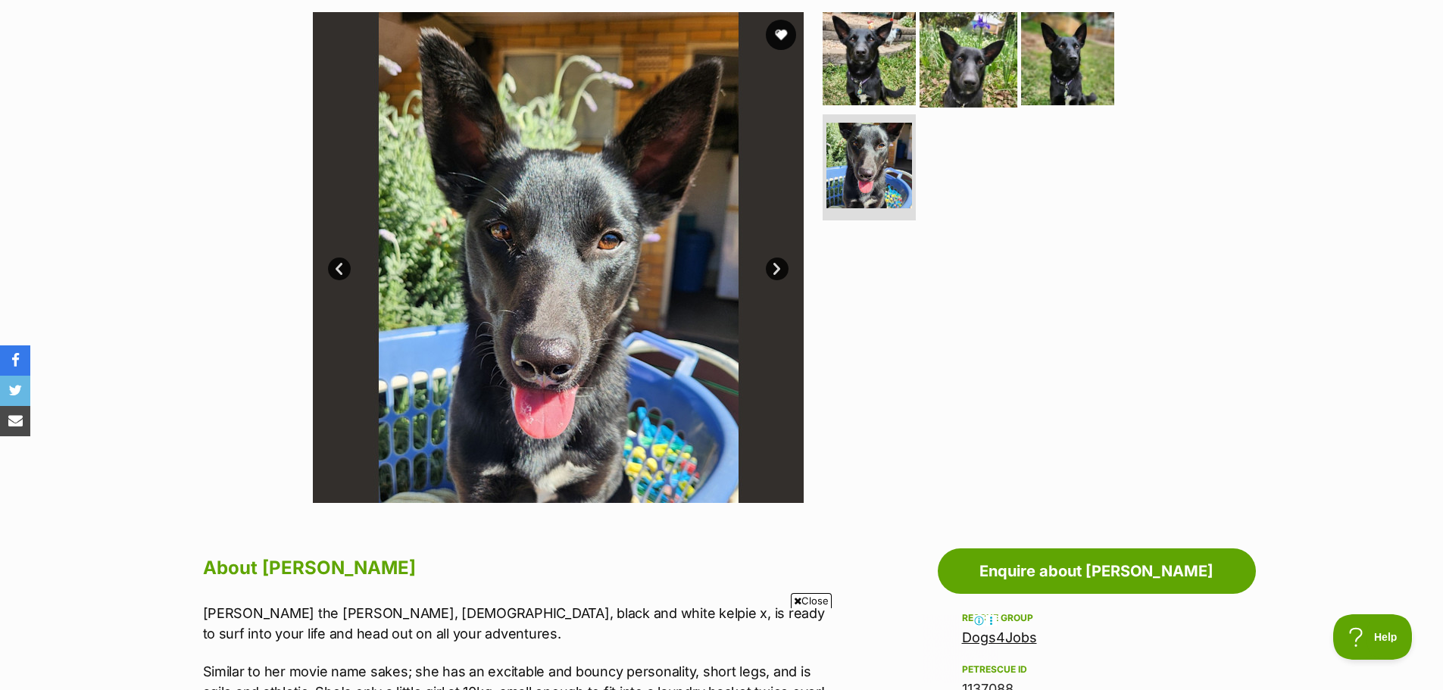
click at [959, 70] on img at bounding box center [969, 58] width 98 height 98
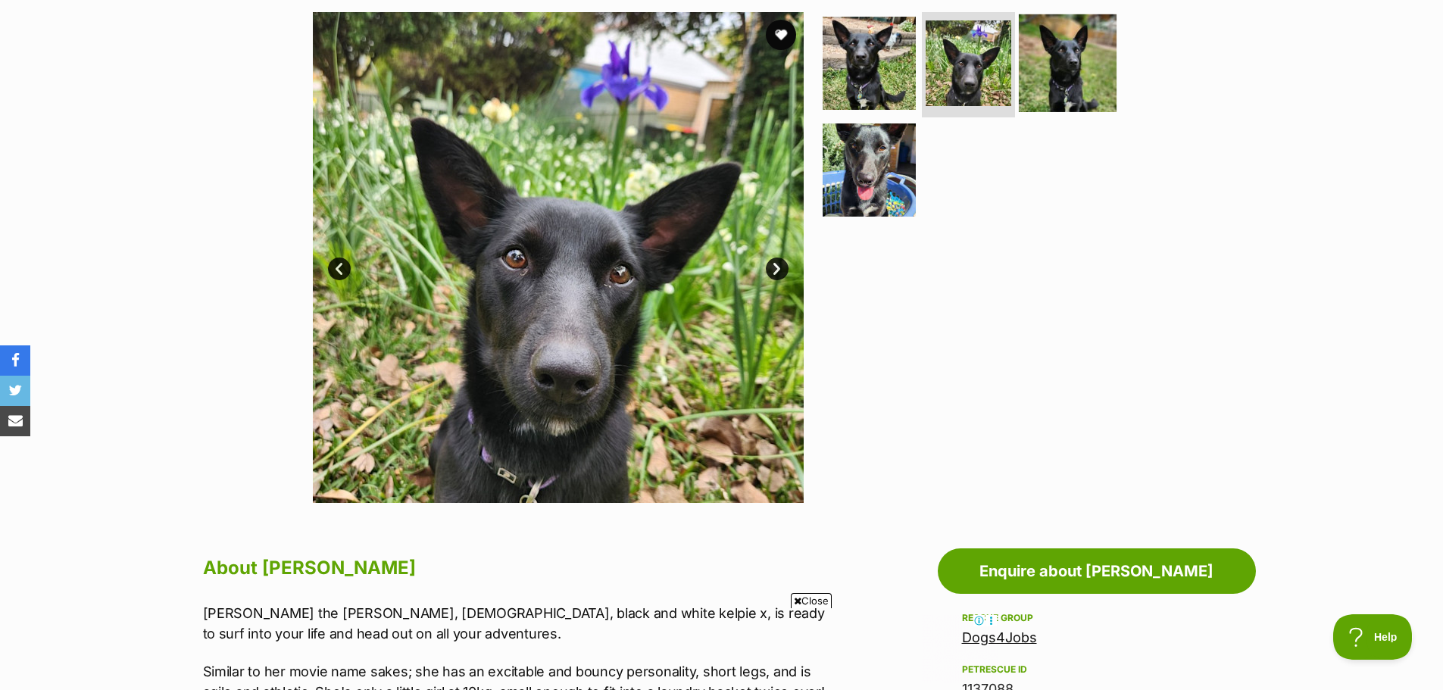
click at [1066, 80] on img at bounding box center [1068, 63] width 98 height 98
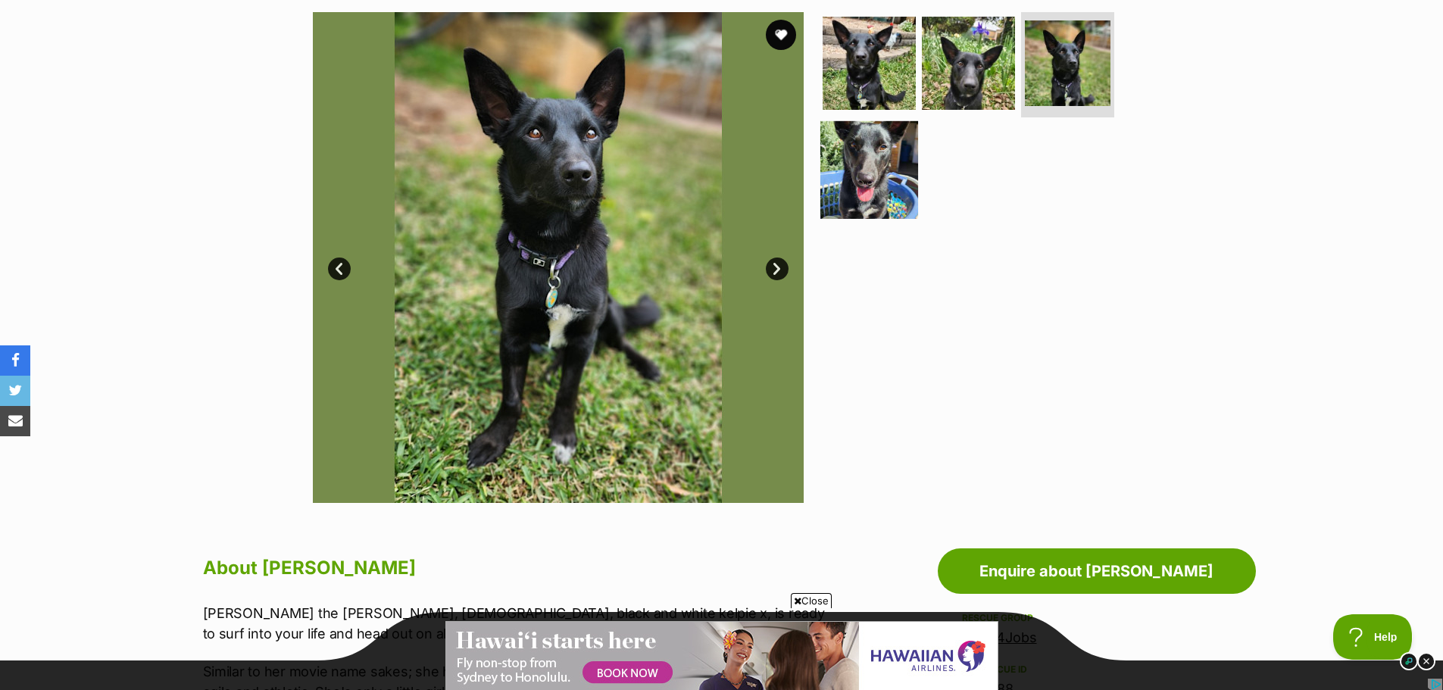
scroll to position [0, 0]
click at [840, 177] on img at bounding box center [870, 170] width 98 height 98
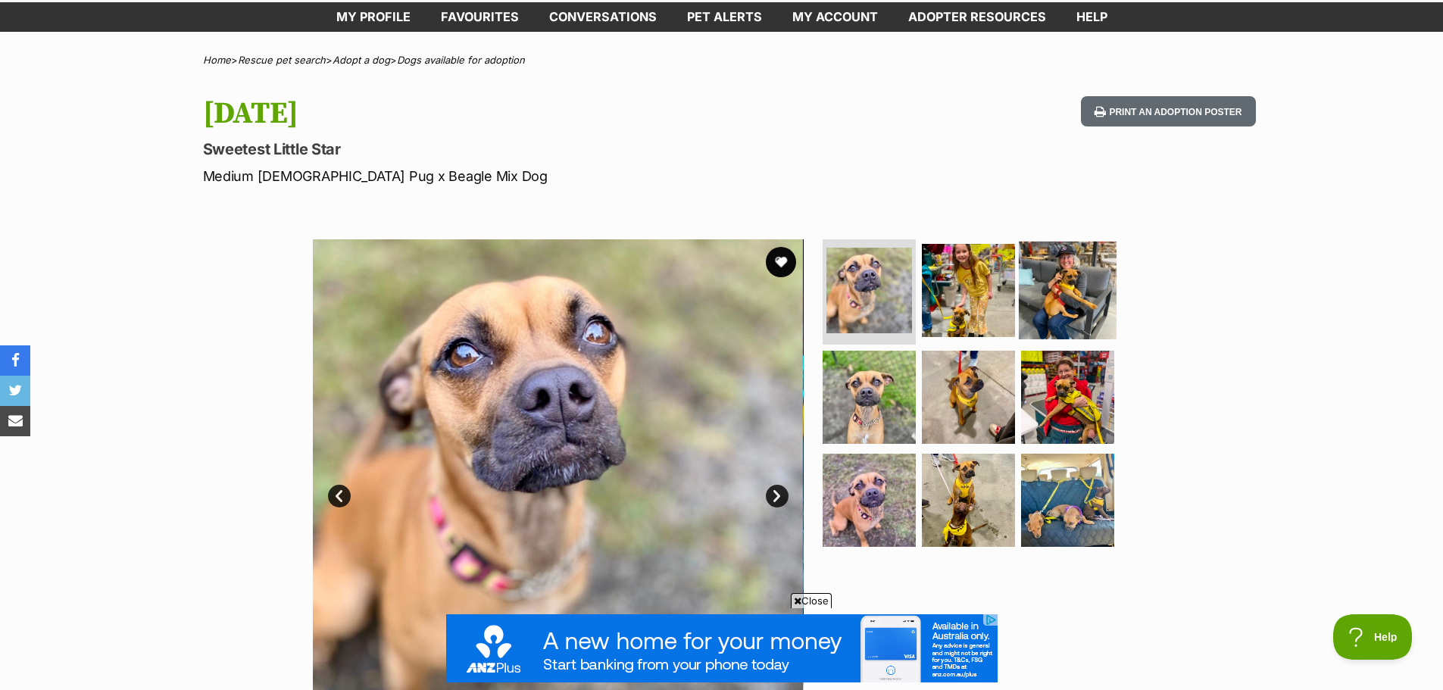
click at [1051, 275] on img at bounding box center [1068, 290] width 98 height 98
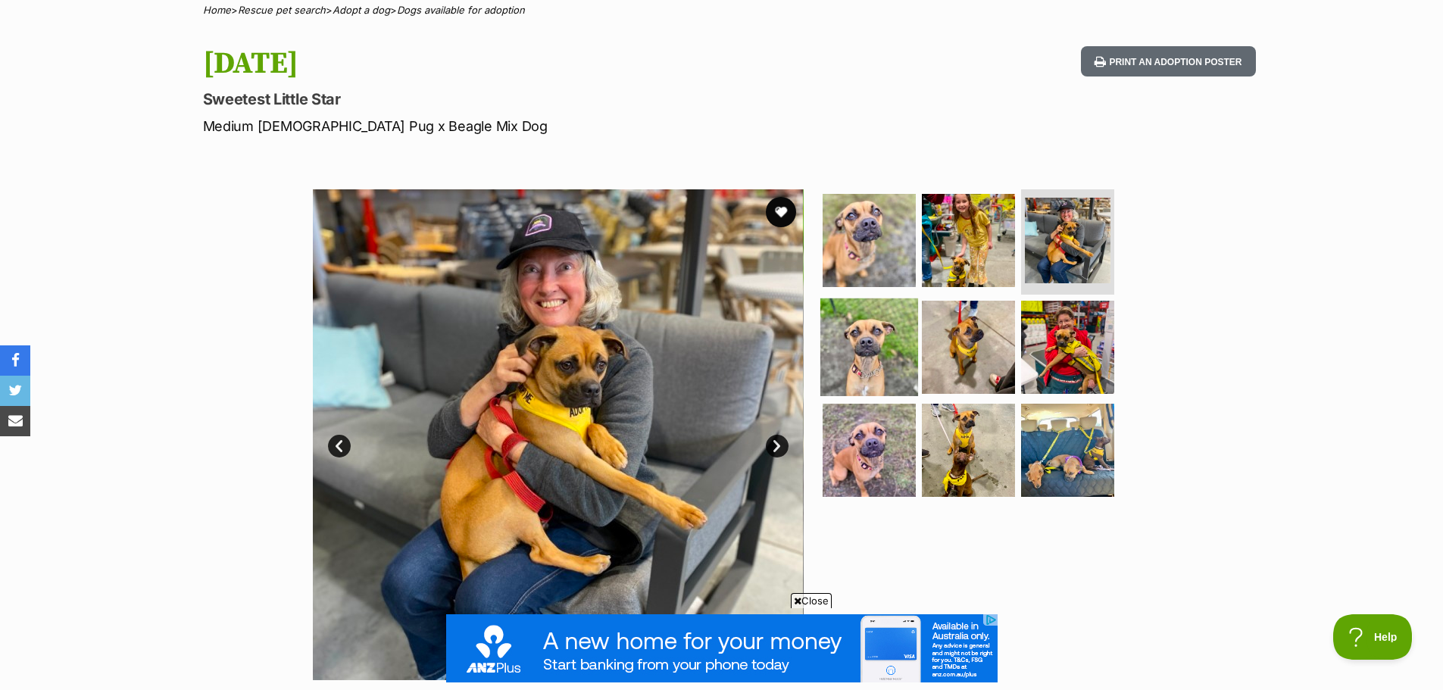
scroll to position [152, 0]
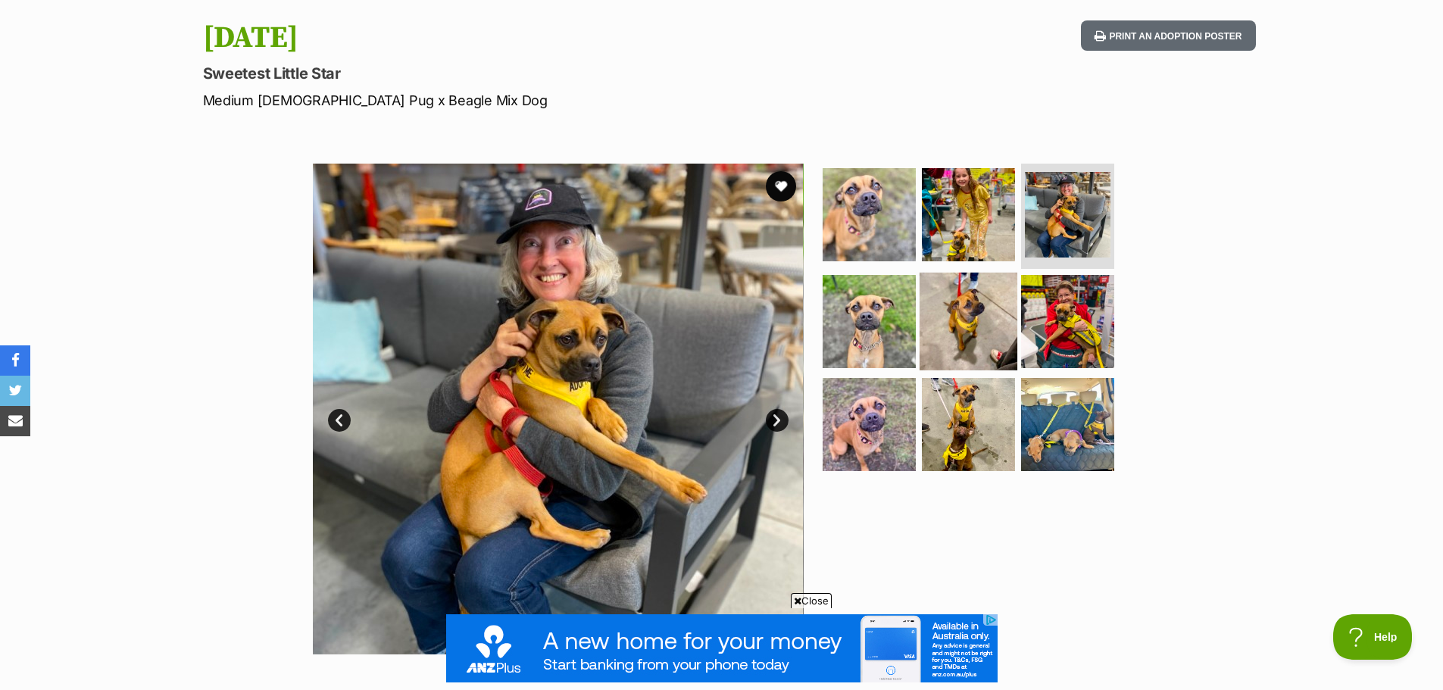
click at [984, 321] on img at bounding box center [969, 322] width 98 height 98
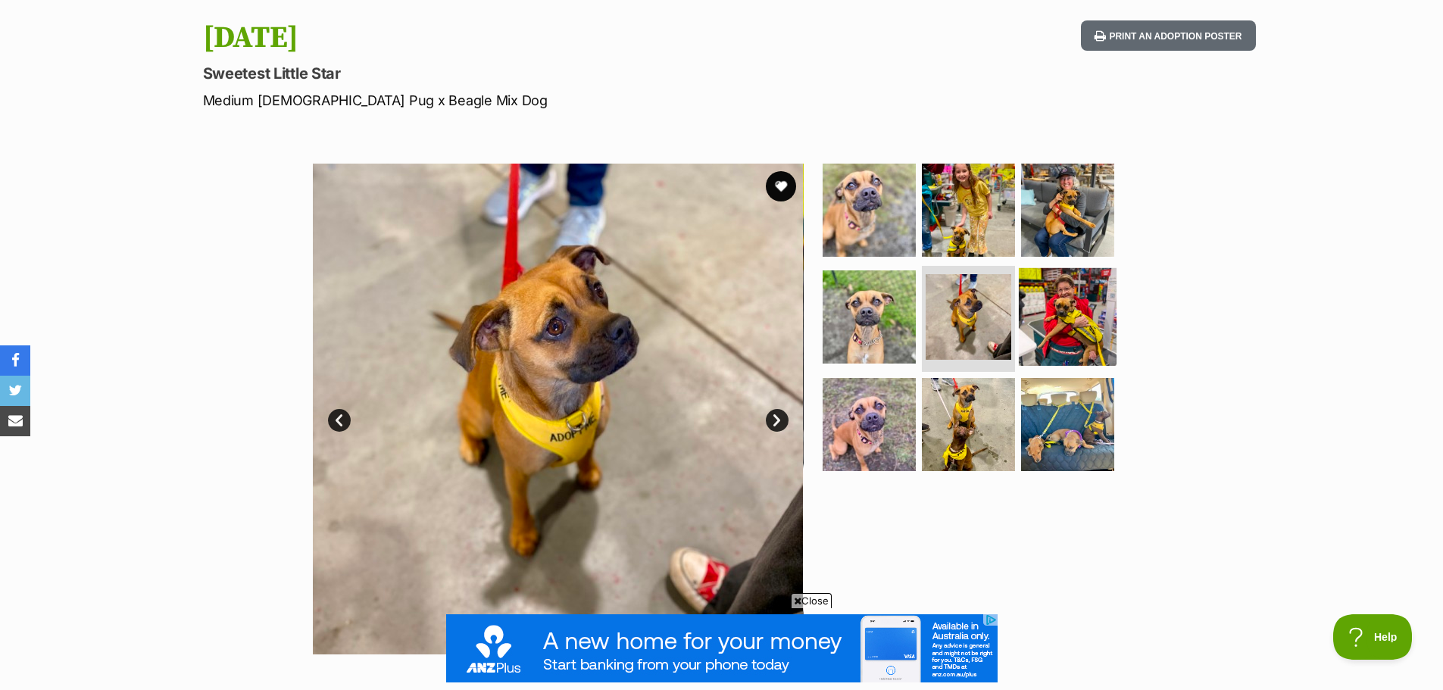
click at [1041, 316] on img at bounding box center [1068, 317] width 98 height 98
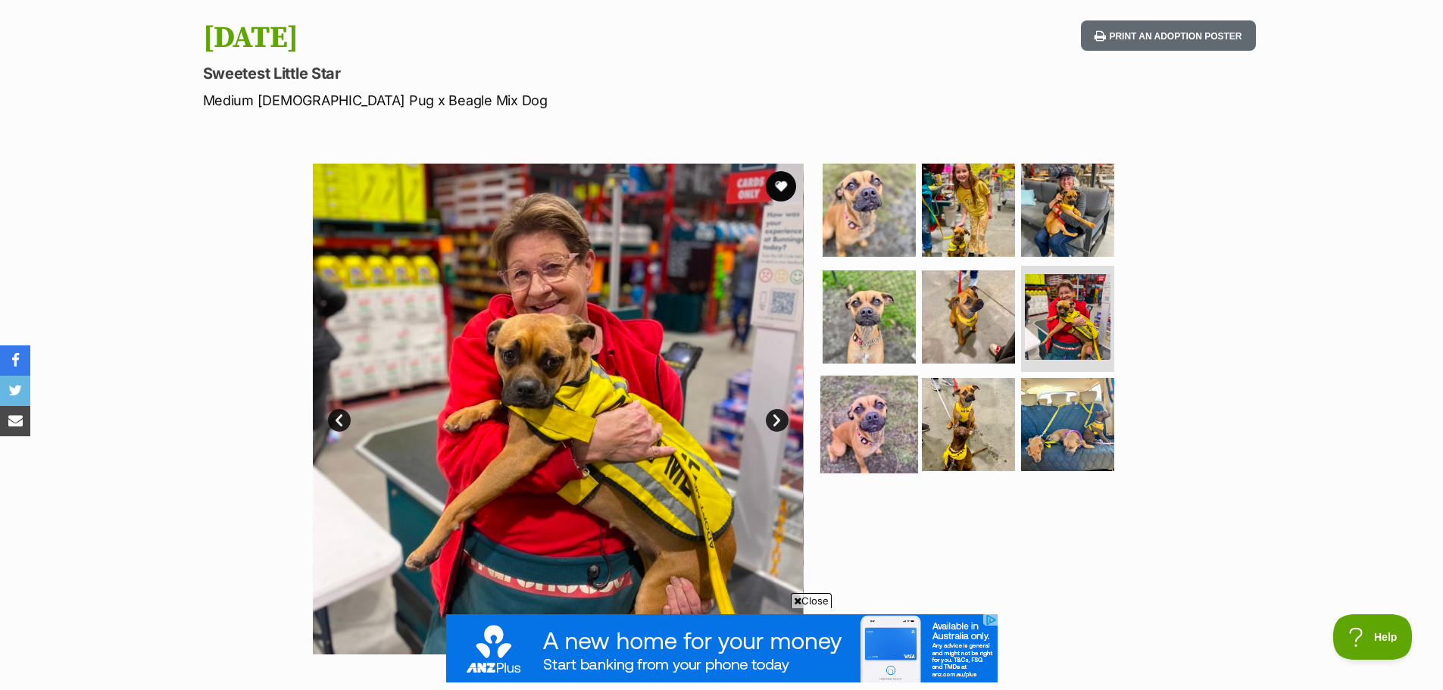
click at [889, 429] on img at bounding box center [870, 425] width 98 height 98
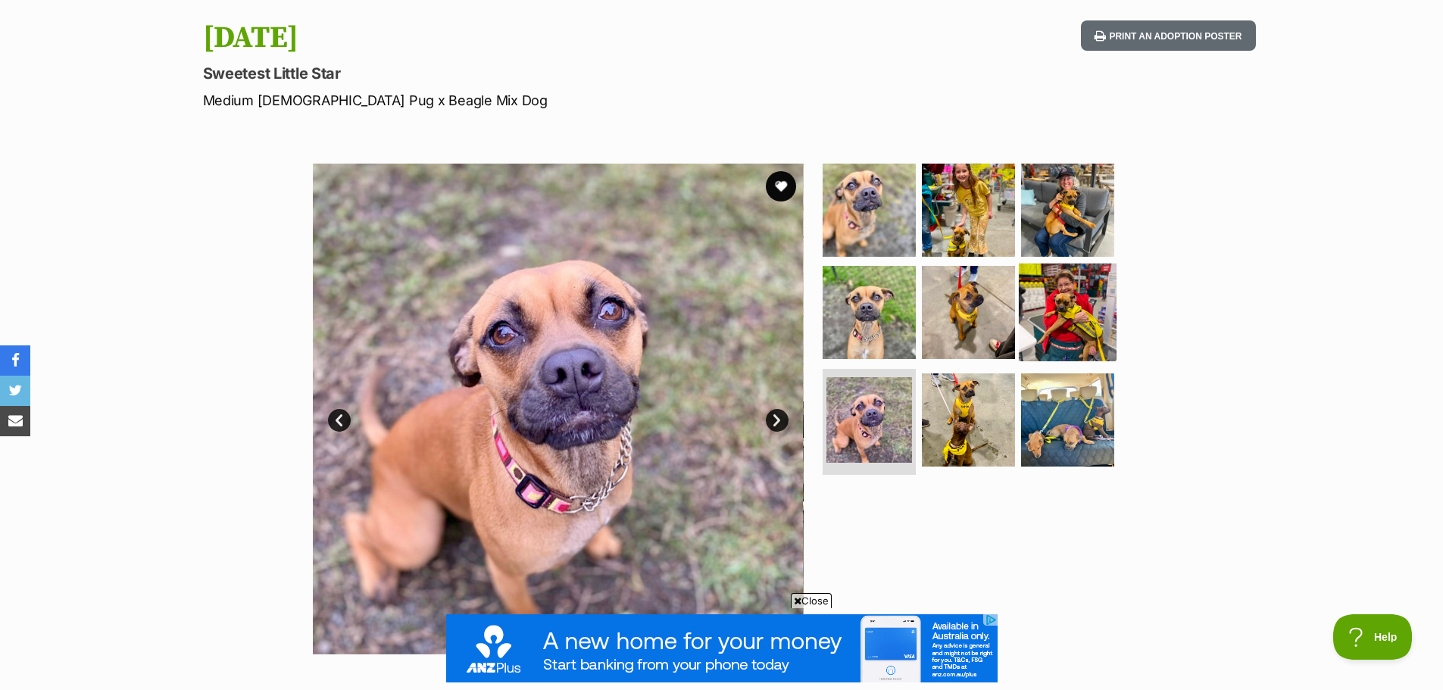
click at [1056, 290] on img at bounding box center [1068, 313] width 98 height 98
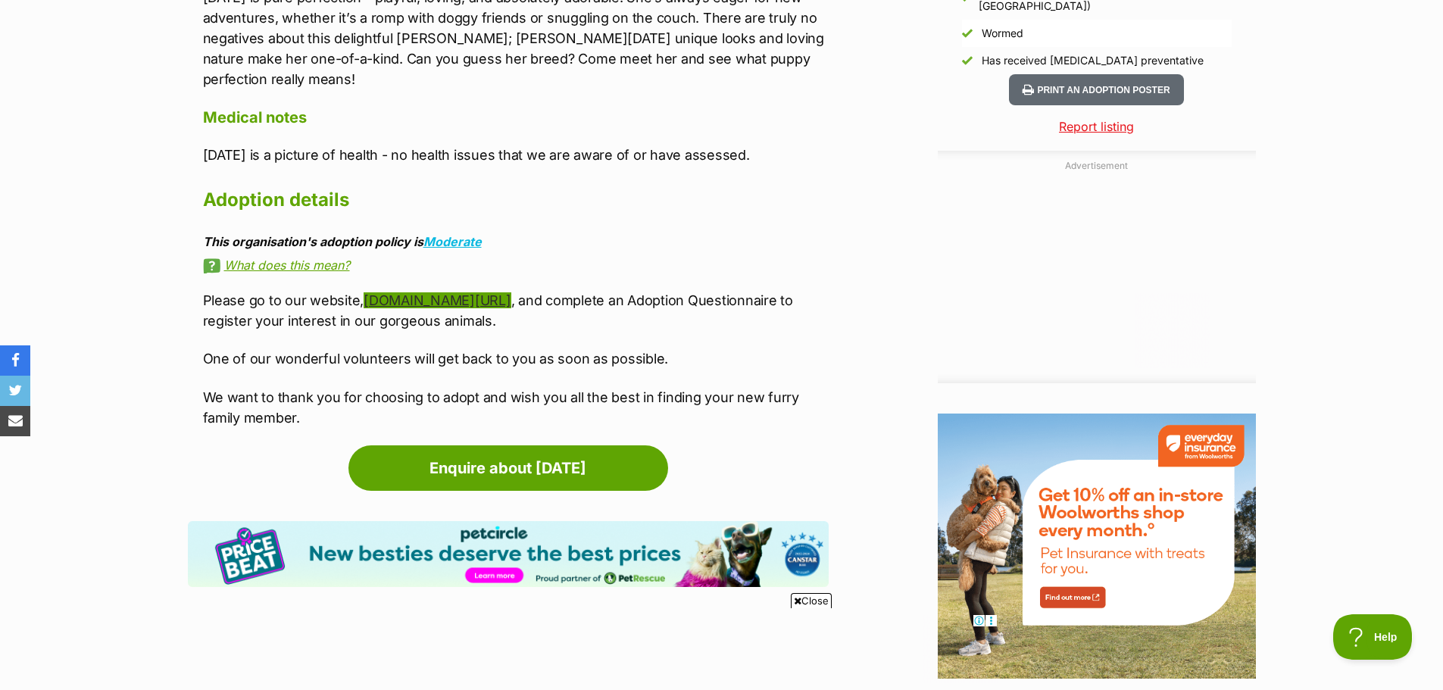
scroll to position [0, 0]
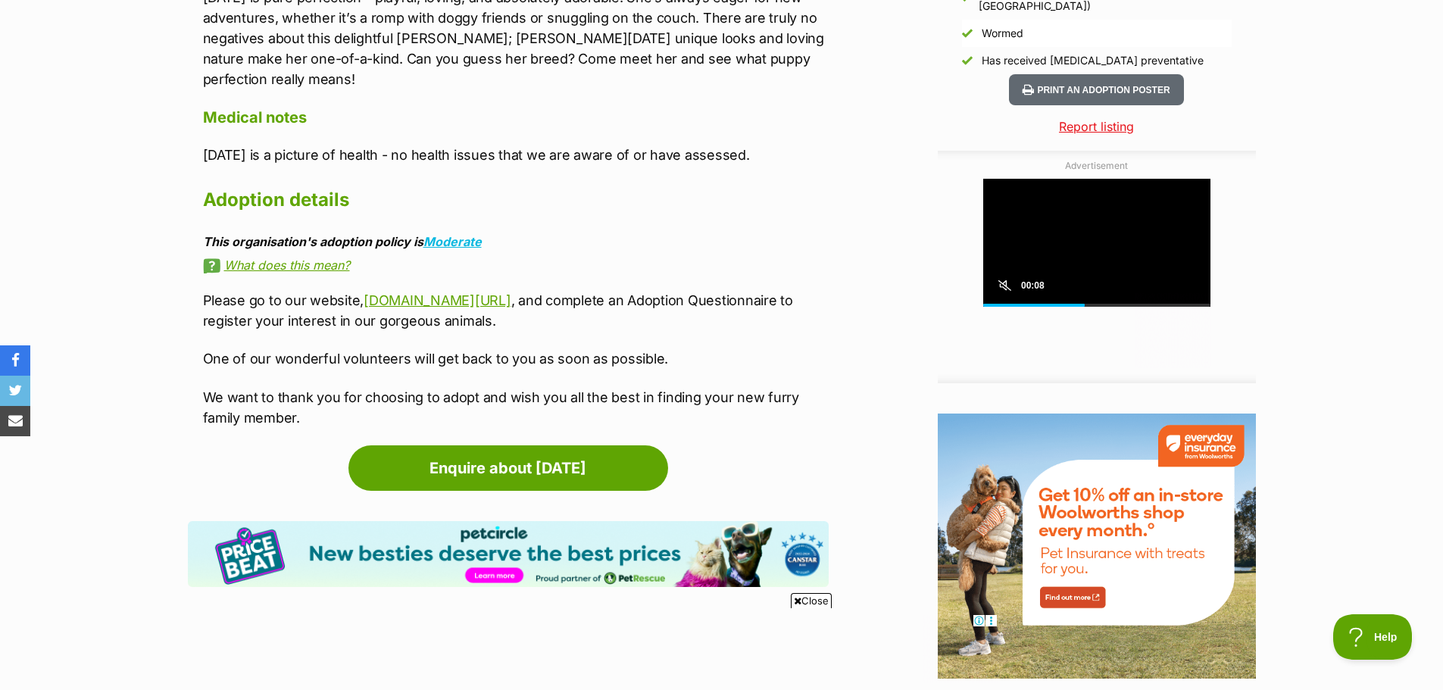
click at [505, 292] on link "[DOMAIN_NAME][URL]" at bounding box center [437, 300] width 147 height 16
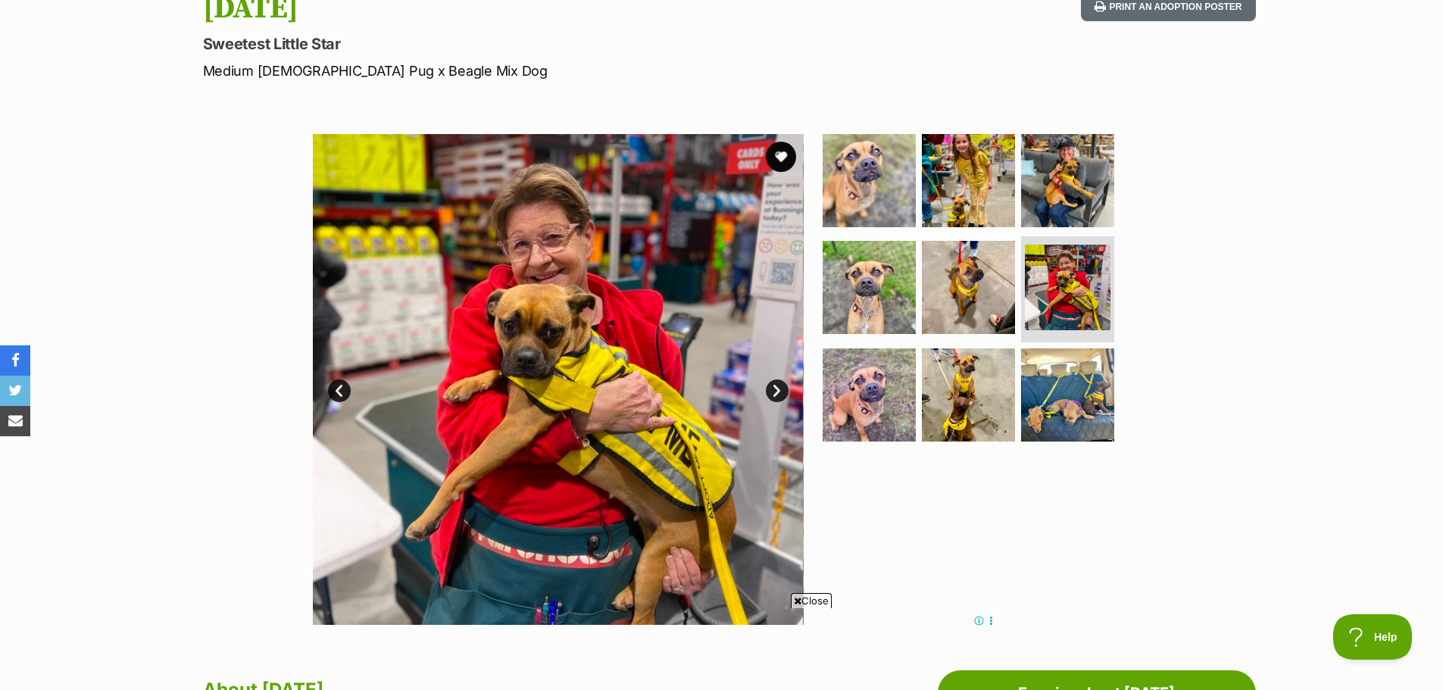
scroll to position [152, 0]
